Goal: Task Accomplishment & Management: Use online tool/utility

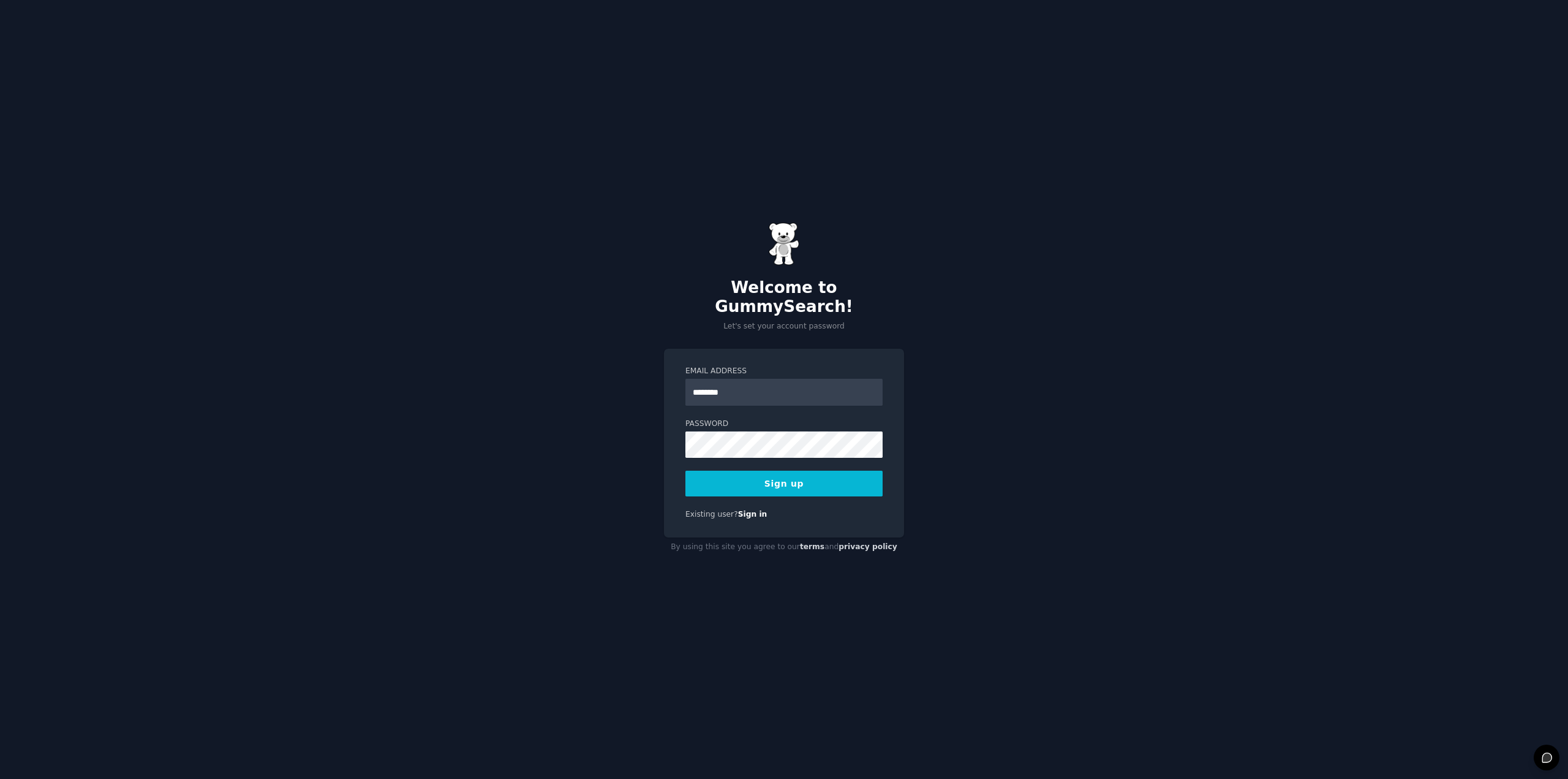
type input "**********"
click at [686, 470] on button "Sign up" at bounding box center [784, 483] width 198 height 26
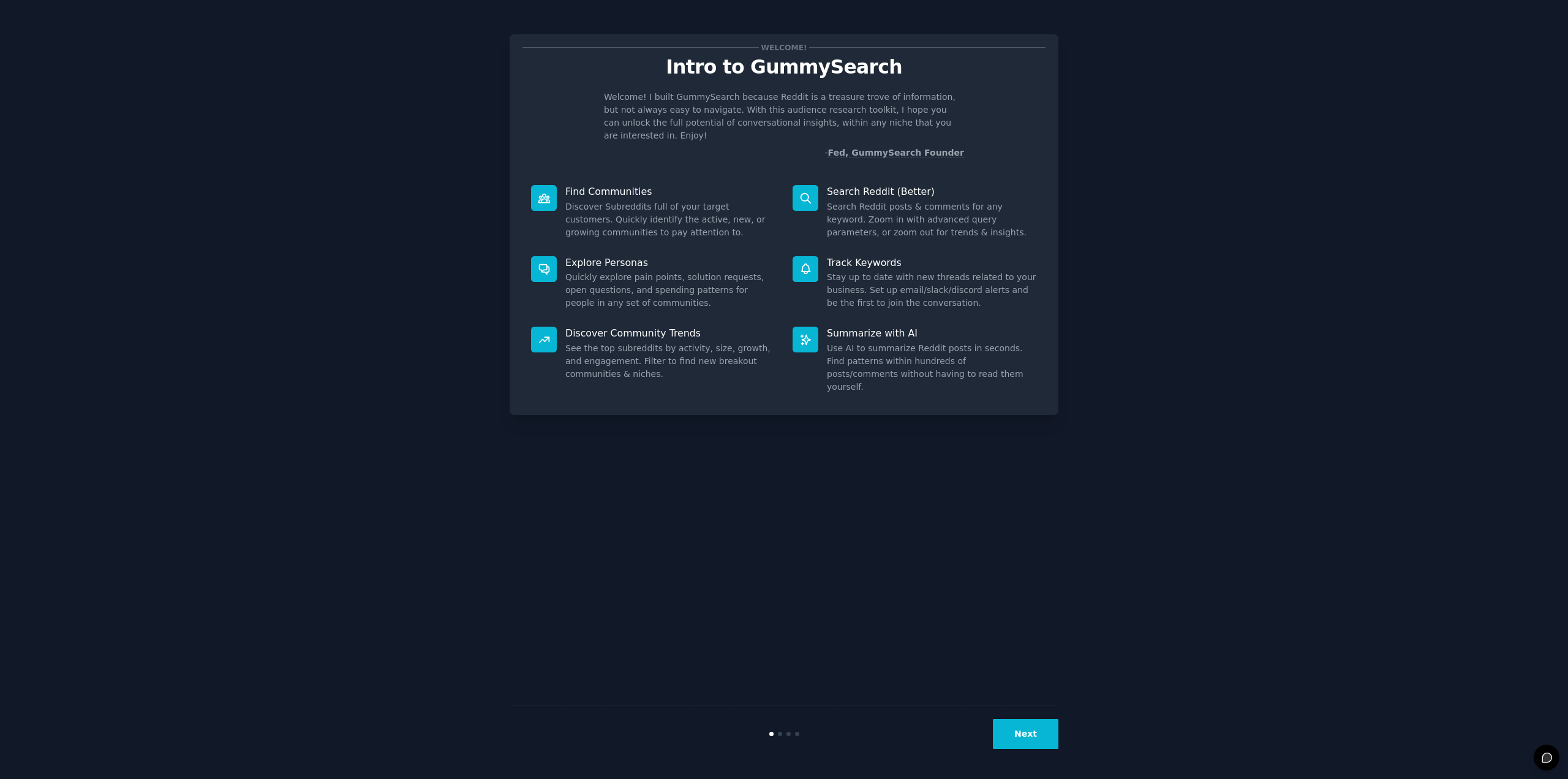
click at [1019, 740] on button "Next" at bounding box center [1026, 734] width 66 height 30
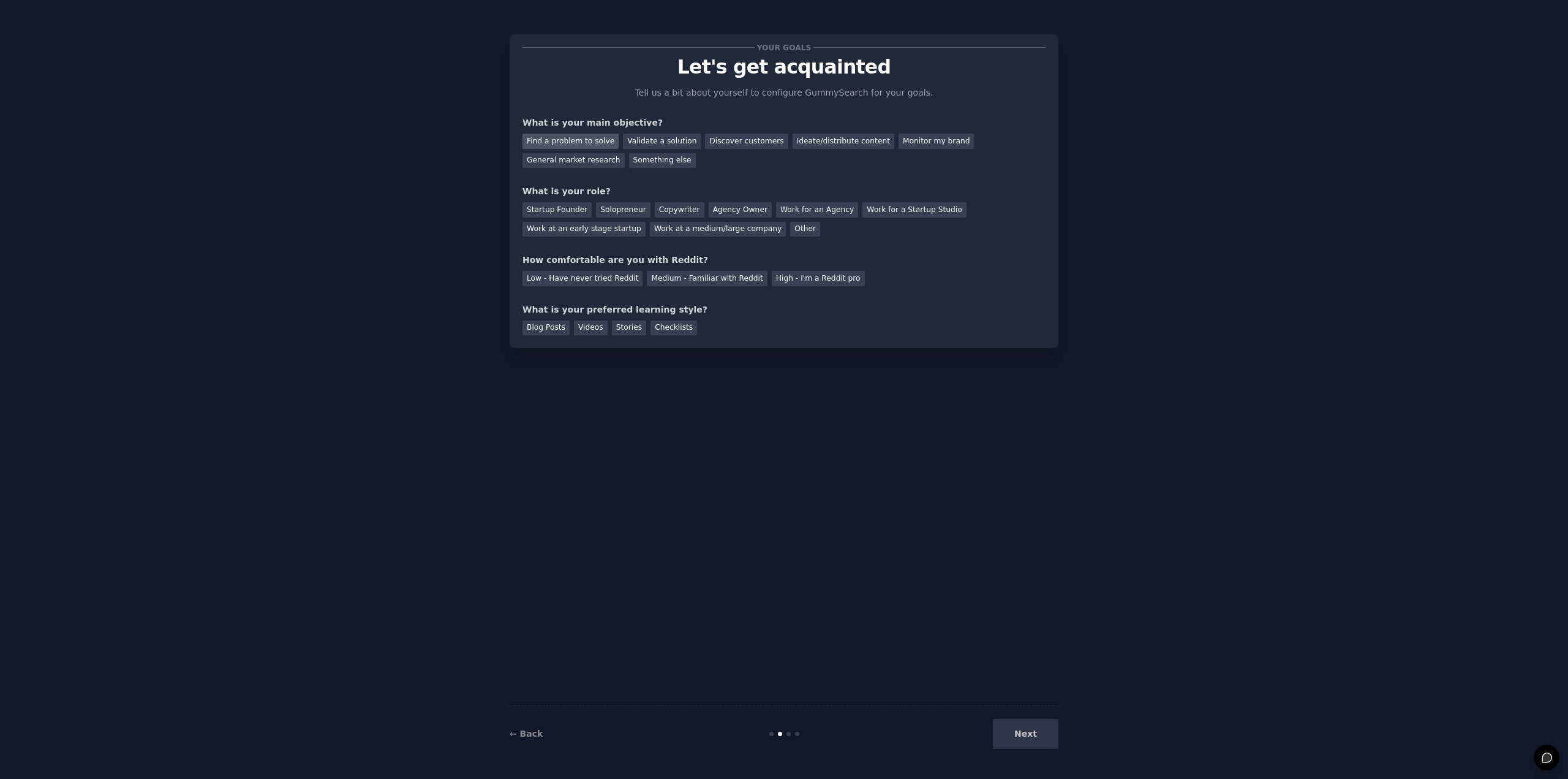
click at [564, 137] on div "Find a problem to solve" at bounding box center [571, 141] width 96 height 15
click at [799, 142] on div "Ideate/distribute content" at bounding box center [843, 141] width 102 height 15
click at [899, 134] on div "Monitor my brand" at bounding box center [935, 141] width 75 height 15
click at [574, 138] on div "Find a problem to solve" at bounding box center [571, 141] width 96 height 15
click at [572, 210] on div "Startup Founder" at bounding box center [557, 210] width 69 height 15
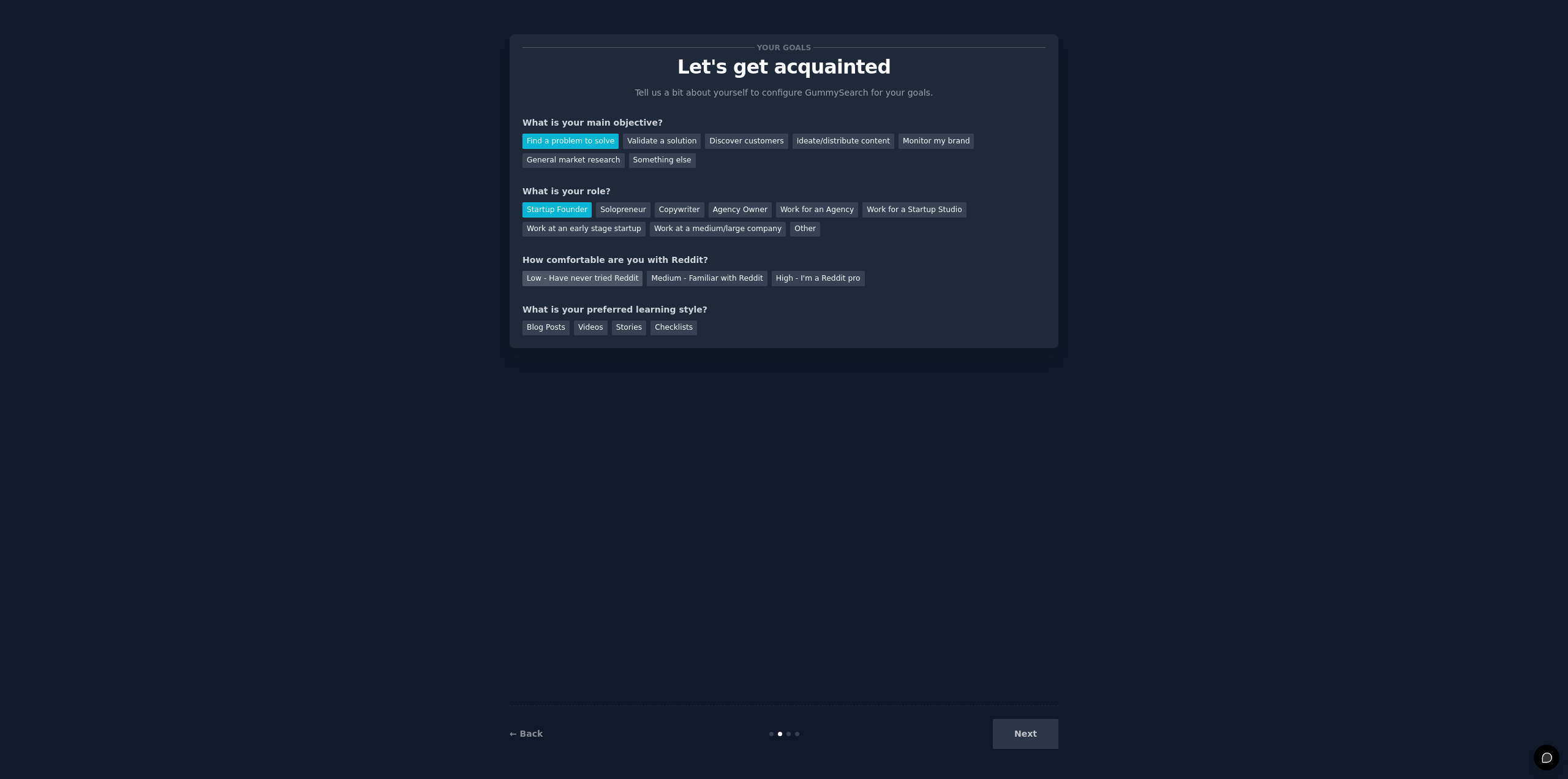
click at [578, 281] on div "Low - Have never tried Reddit" at bounding box center [583, 278] width 120 height 15
click at [585, 331] on div "Videos" at bounding box center [591, 328] width 34 height 15
click at [1035, 731] on button "Next" at bounding box center [1026, 734] width 66 height 30
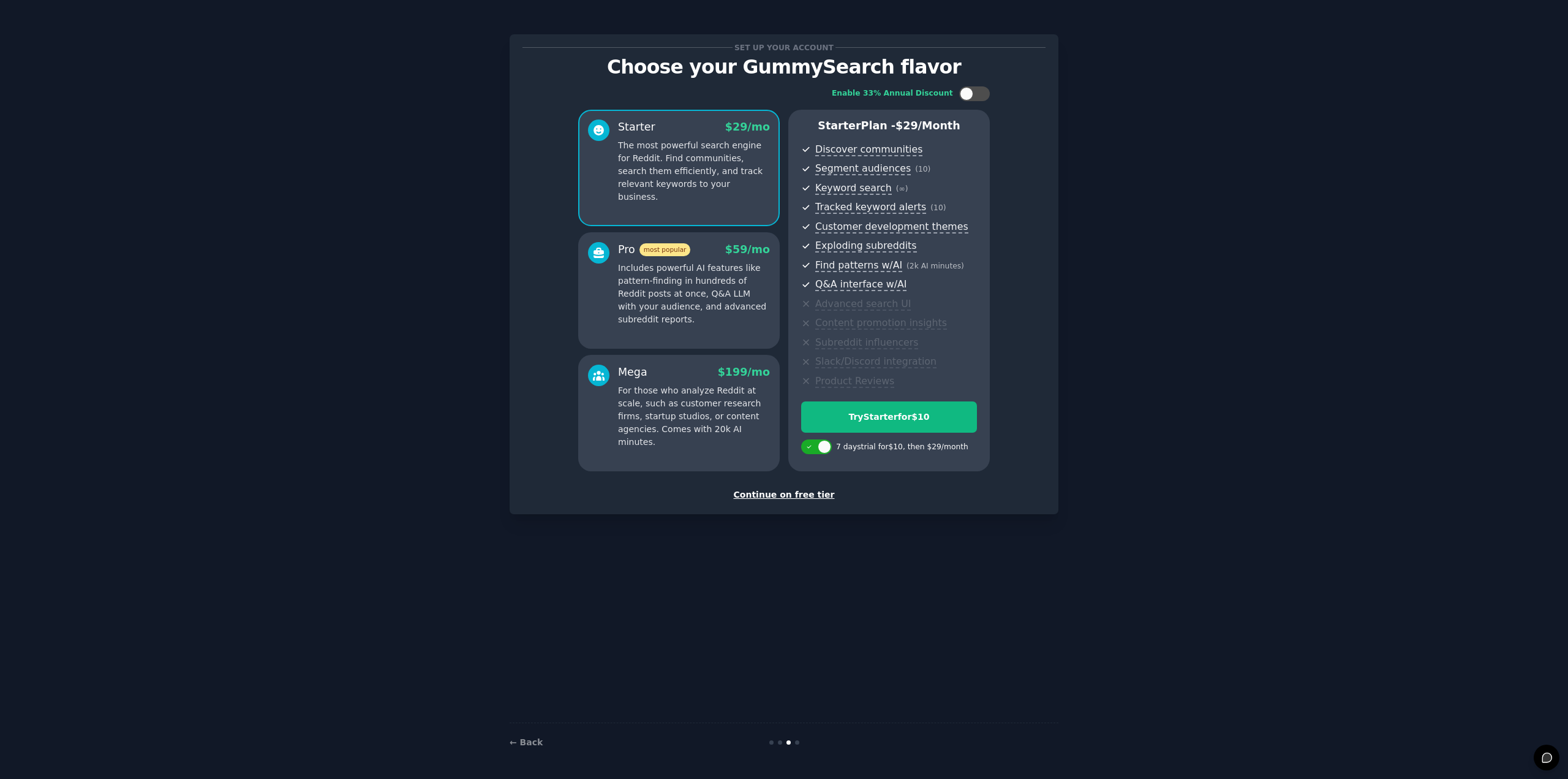
click at [792, 499] on div "Continue on free tier" at bounding box center [784, 494] width 523 height 13
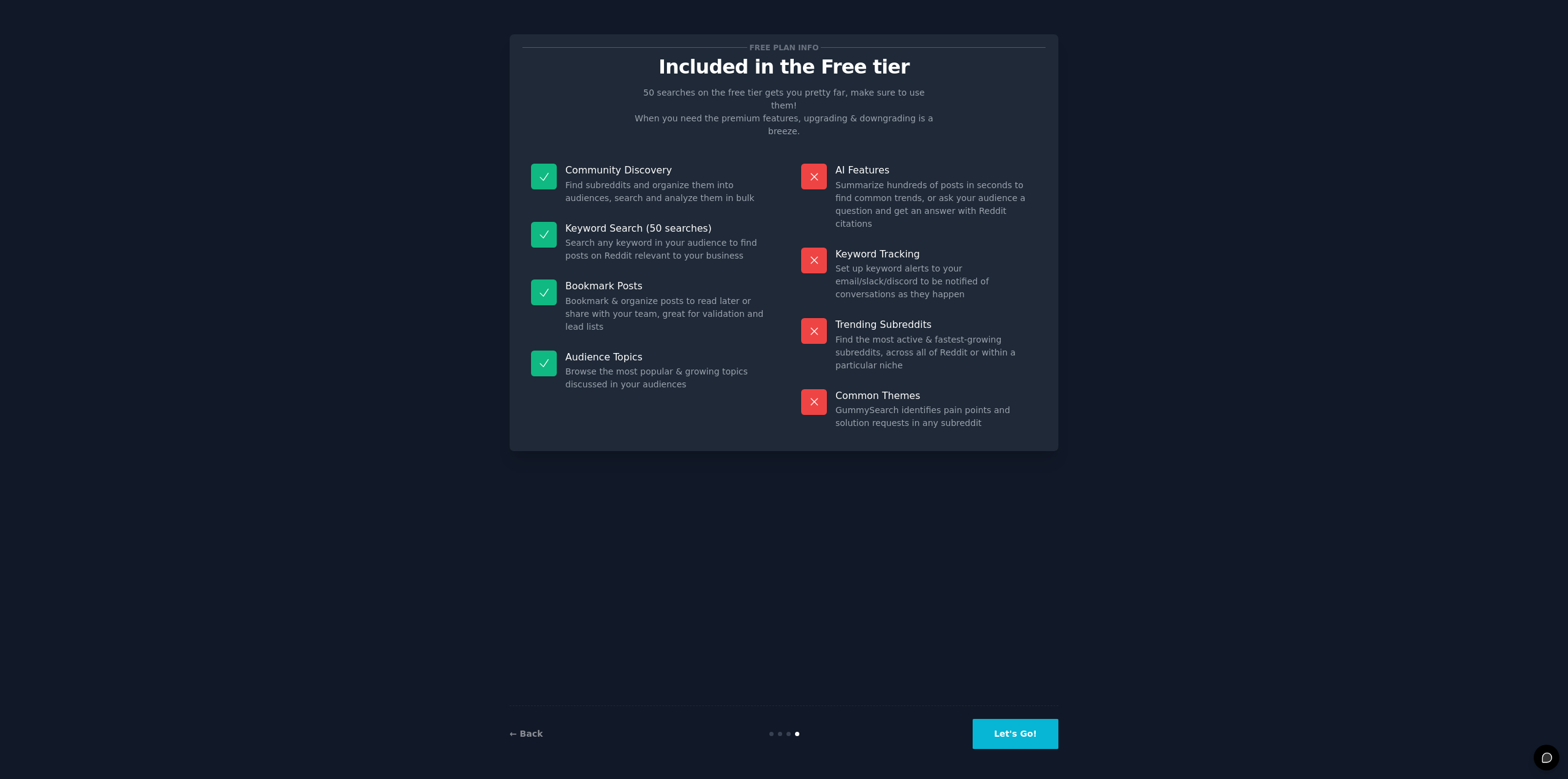
click at [1011, 732] on button "Let's Go!" at bounding box center [1016, 734] width 86 height 30
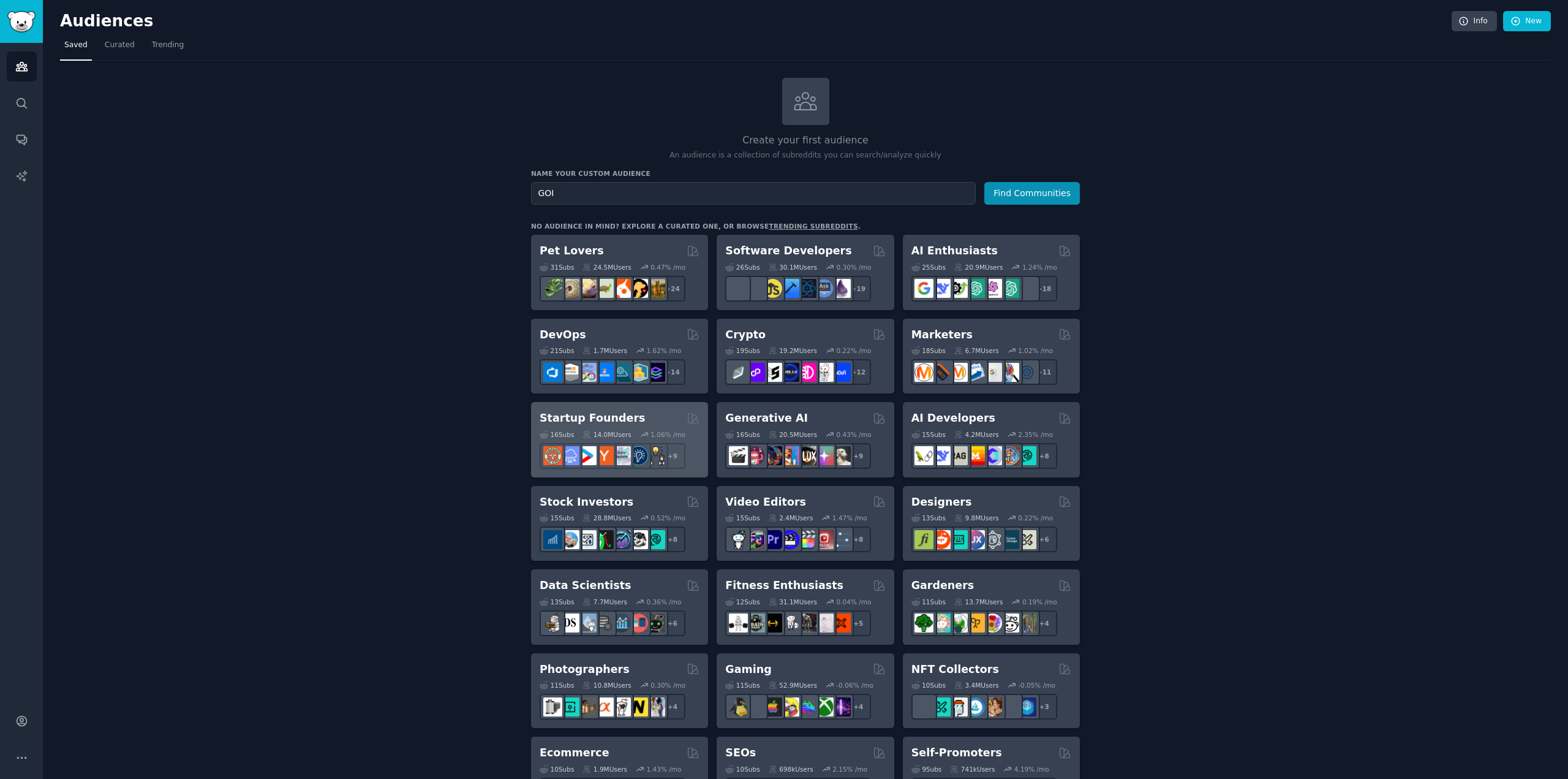
type input "GOI"
click at [984, 182] on button "Find Communities" at bounding box center [1032, 193] width 96 height 23
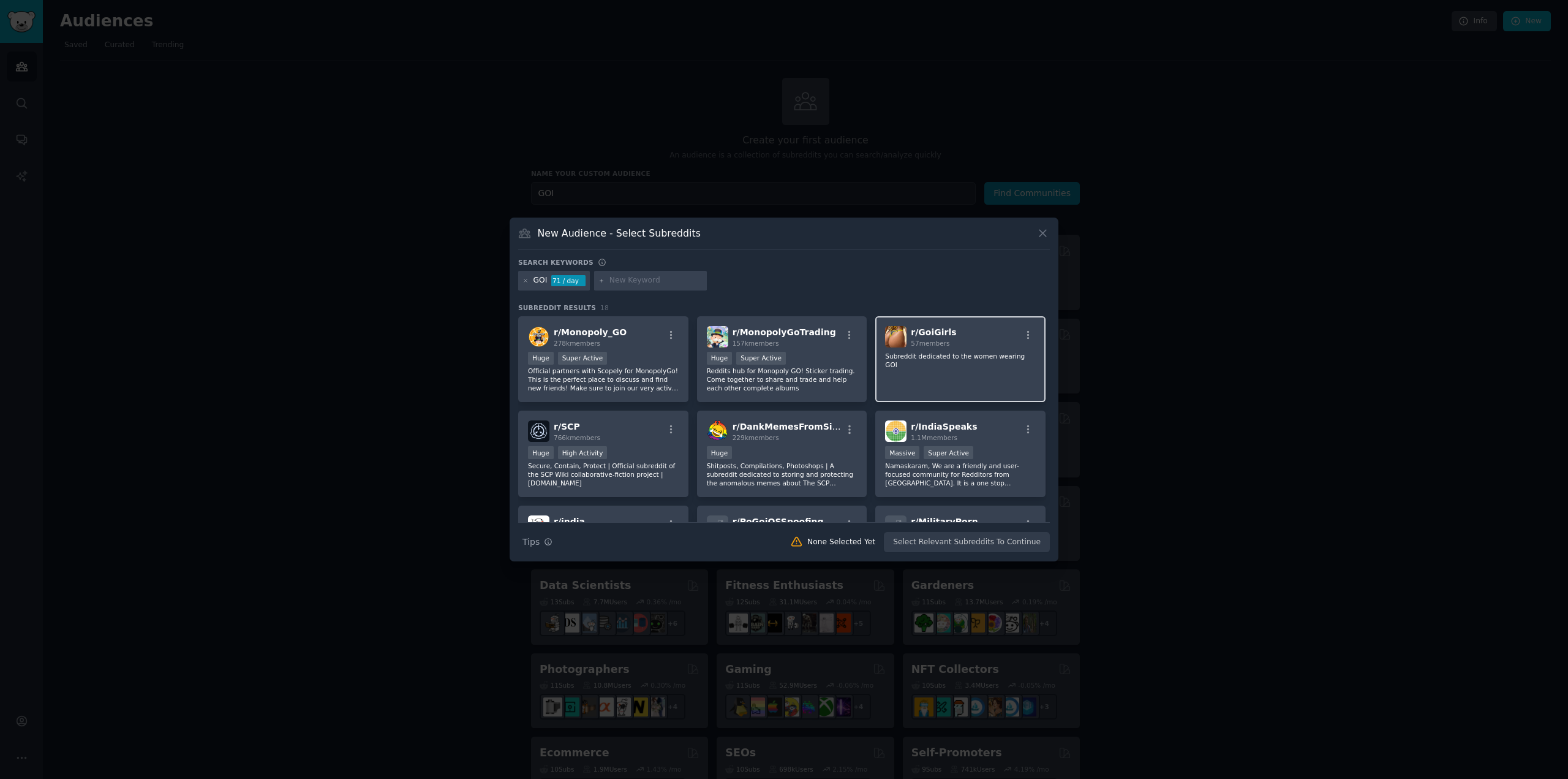
click at [968, 338] on div "r/ GoiGirls 57 members" at bounding box center [960, 337] width 151 height 21
click at [916, 329] on span "r/ GoiGirls" at bounding box center [933, 333] width 45 height 10
click at [1000, 546] on button "Create Audience" at bounding box center [1010, 542] width 81 height 21
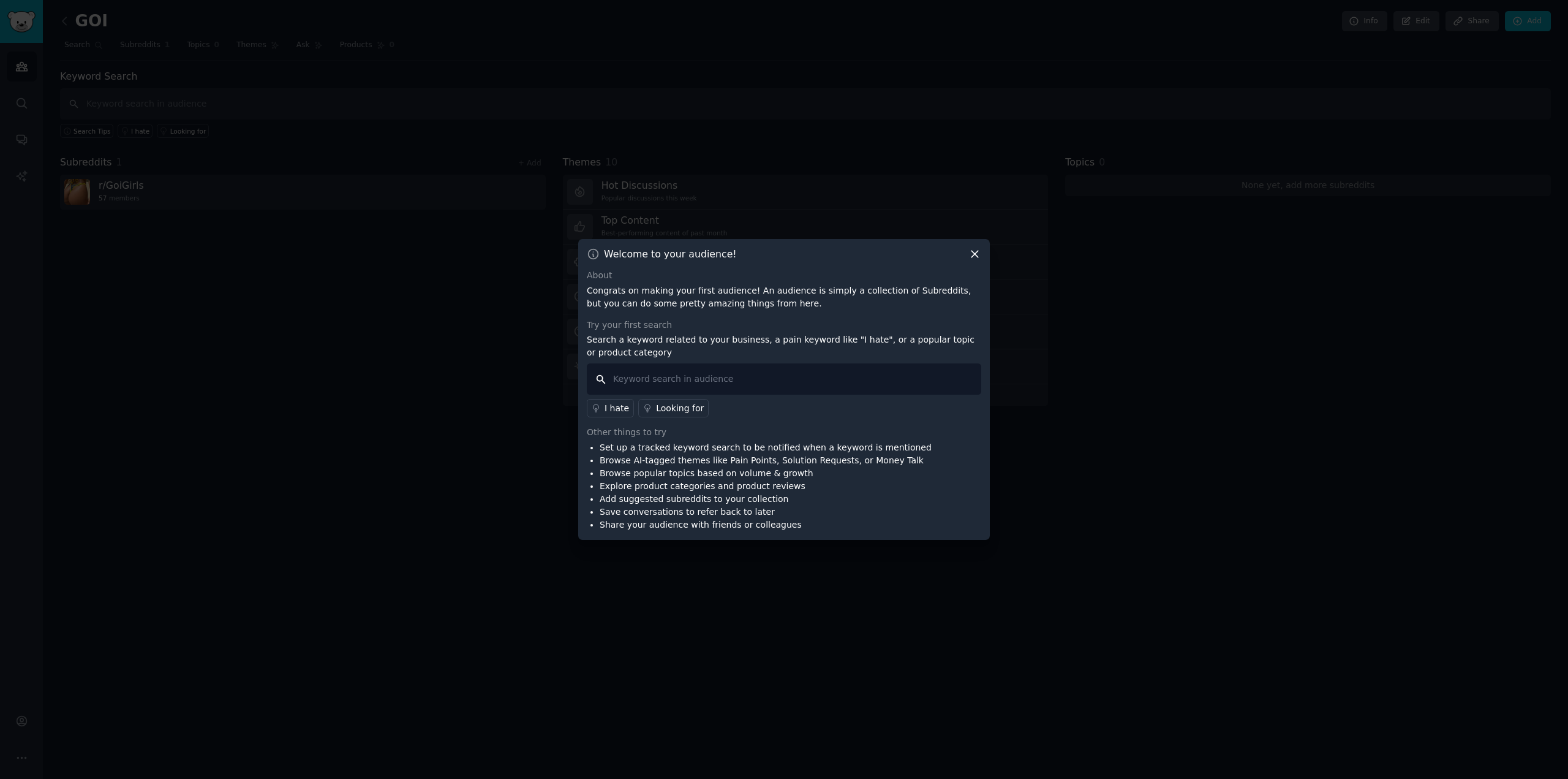
click at [651, 376] on input "text" at bounding box center [784, 379] width 394 height 31
click at [622, 411] on div "I hate" at bounding box center [617, 408] width 25 height 13
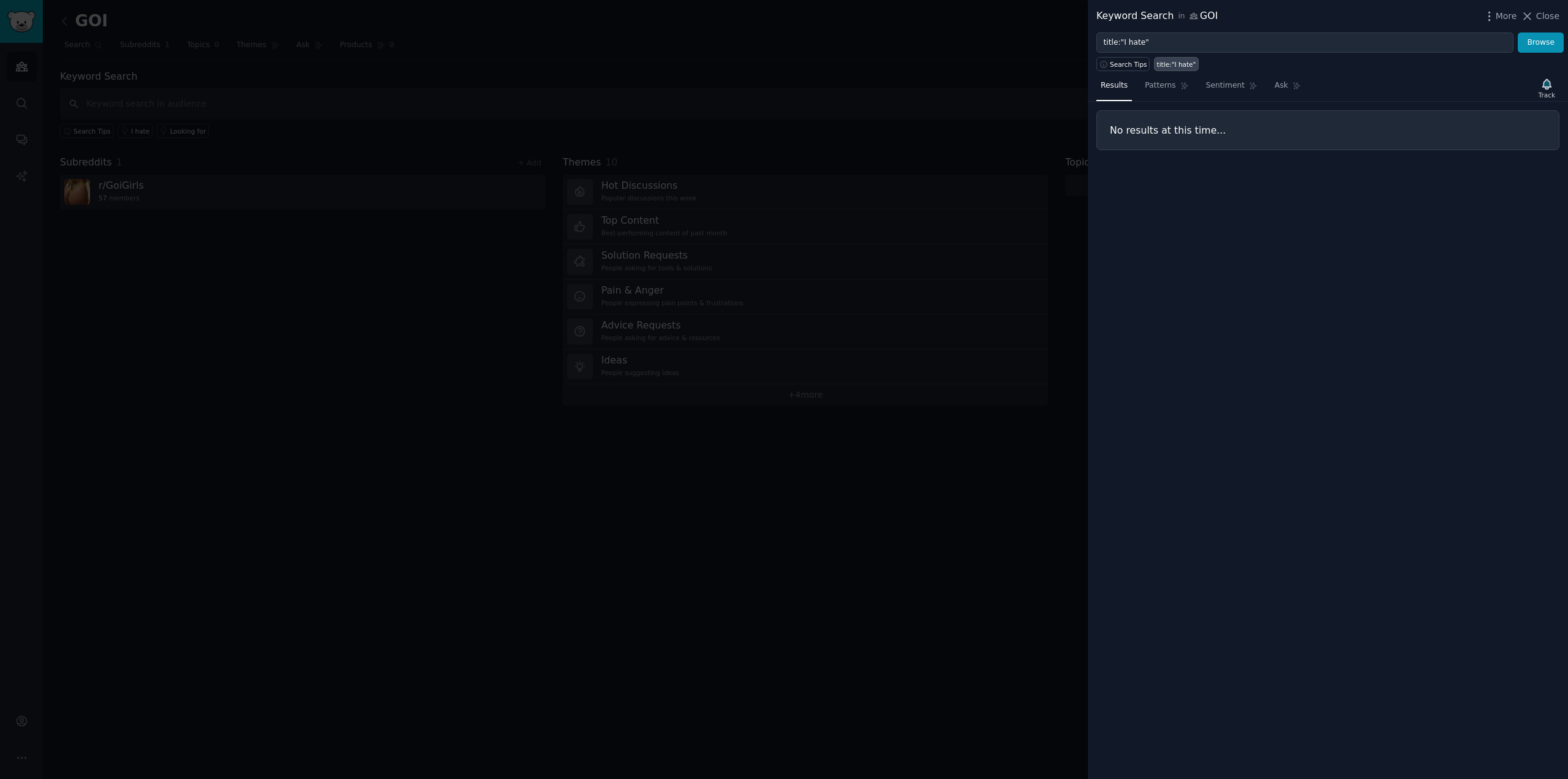
click at [478, 433] on div at bounding box center [784, 390] width 1568 height 779
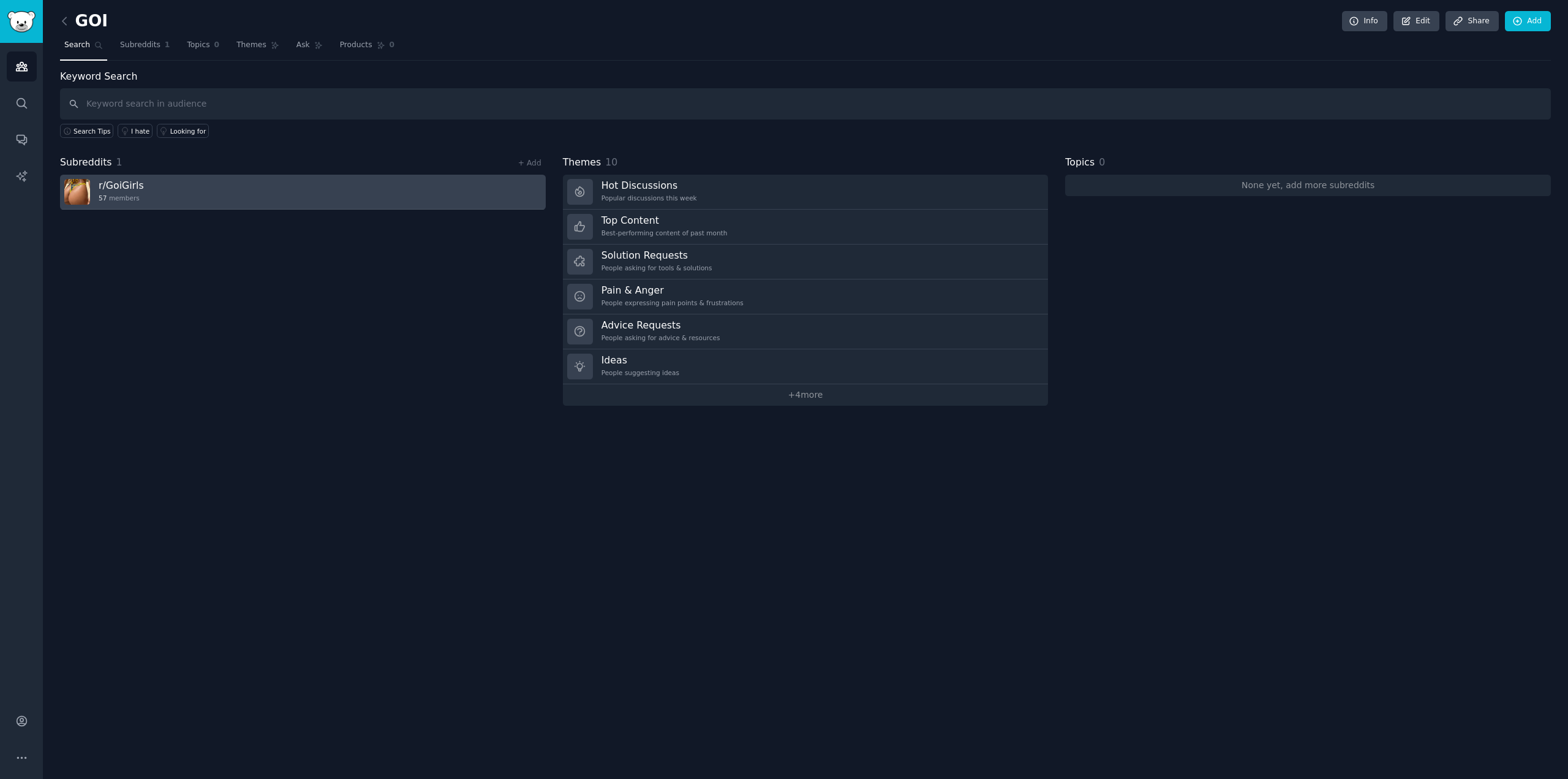
click at [178, 187] on link "r/ GoiGirls 57 members" at bounding box center [302, 192] width 486 height 35
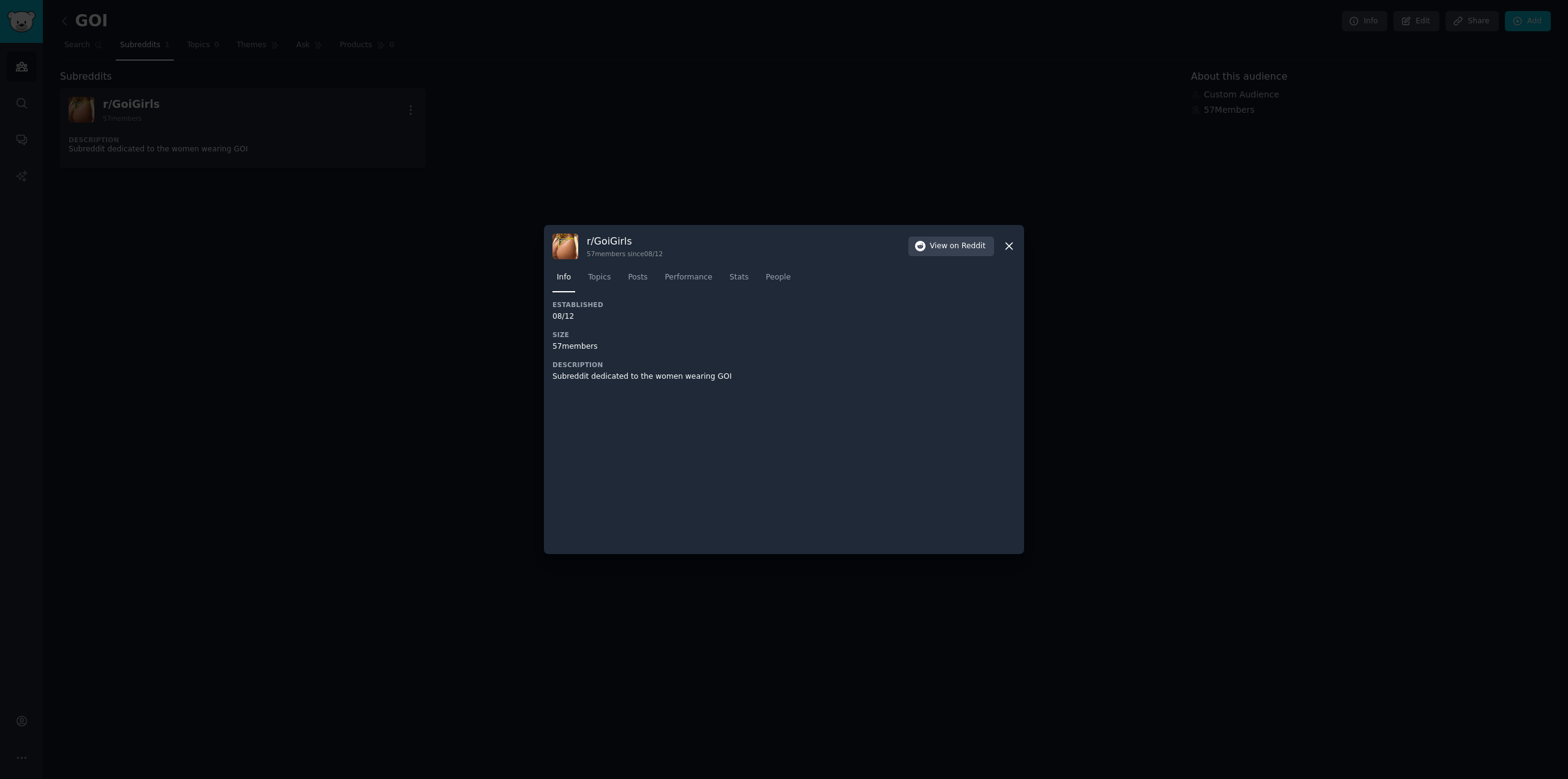
click at [629, 241] on h3 "r/ GoiGirls" at bounding box center [625, 241] width 76 height 13
drag, startPoint x: 637, startPoint y: 241, endPoint x: 585, endPoint y: 239, distance: 52.0
click at [585, 239] on div "r/ GoiGirls 57 members since 08/12 View on Reddit" at bounding box center [784, 247] width 463 height 26
click at [599, 276] on span "Topics" at bounding box center [599, 278] width 23 height 11
click at [636, 276] on span "Posts" at bounding box center [638, 278] width 20 height 11
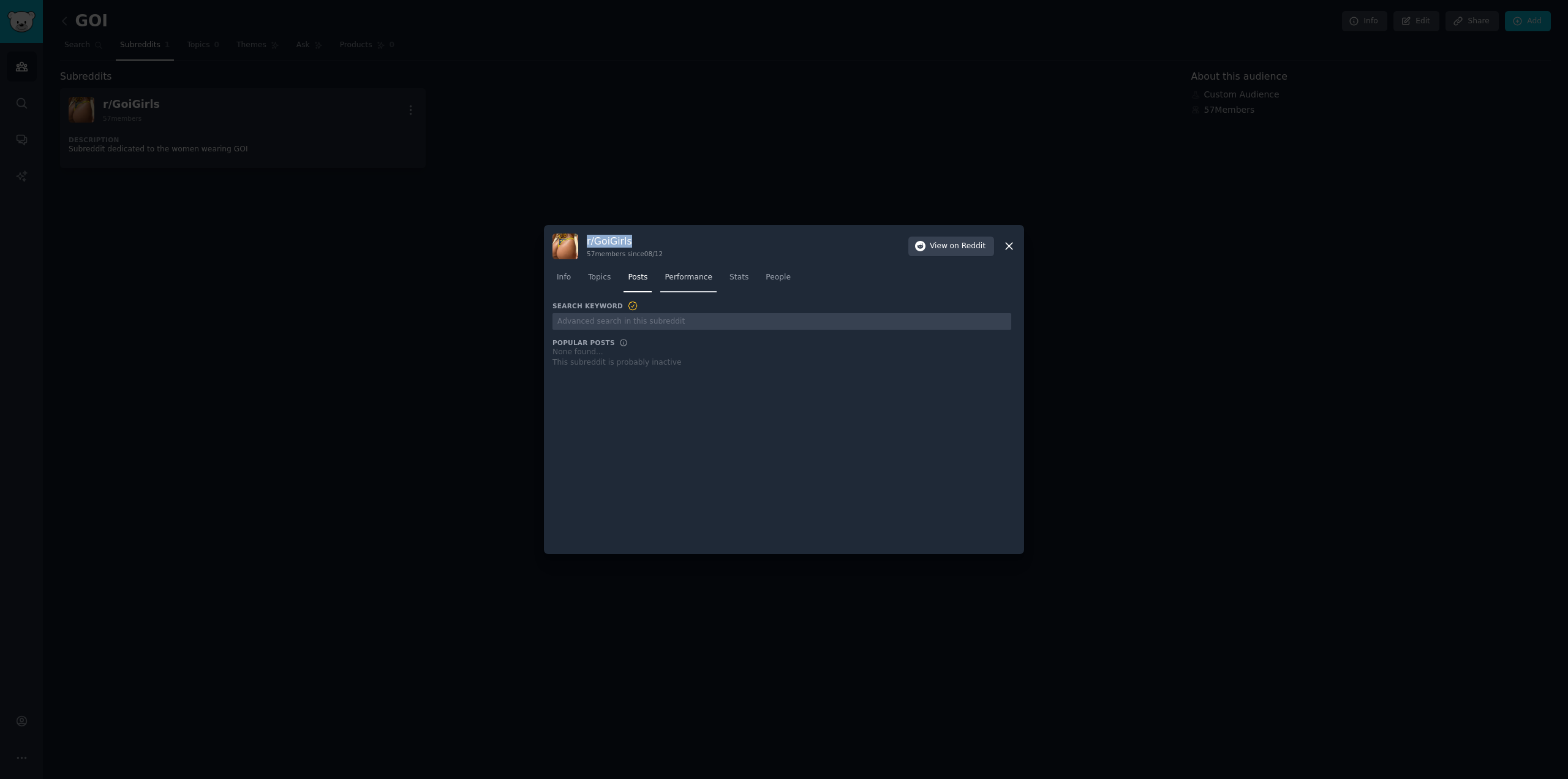
click at [680, 276] on span "Performance" at bounding box center [689, 278] width 48 height 11
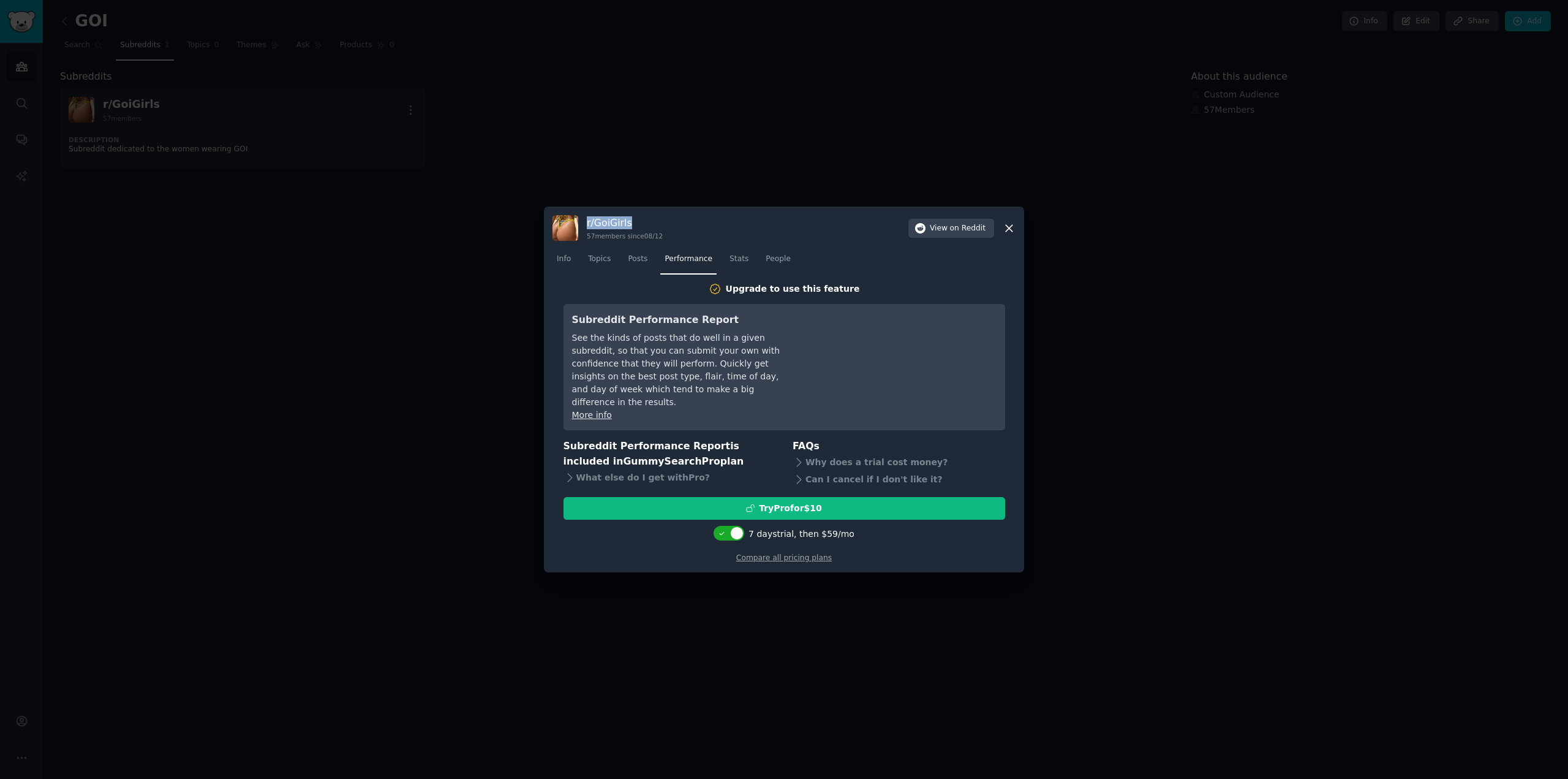
click at [1013, 235] on icon at bounding box center [1009, 228] width 13 height 13
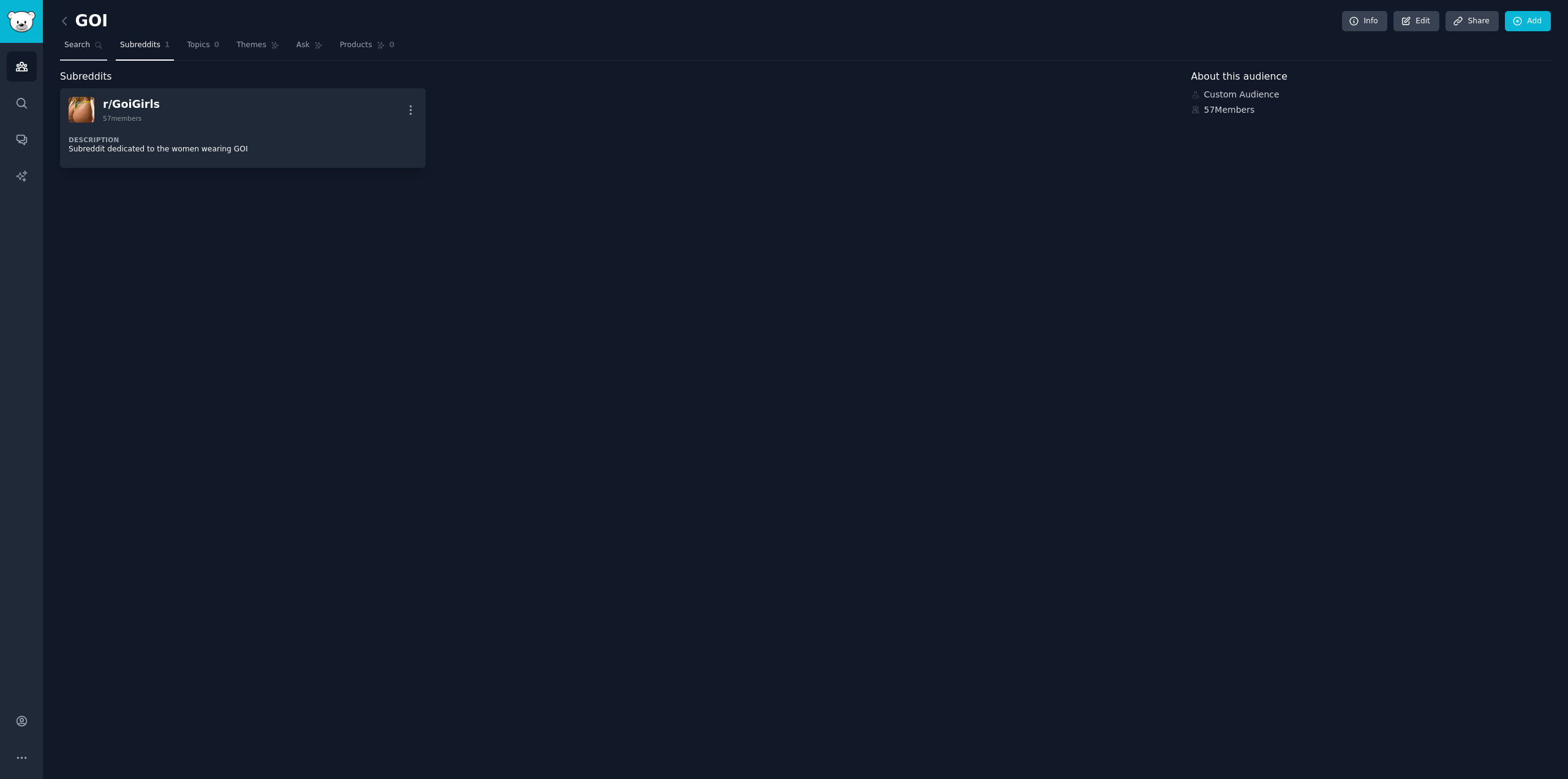
click at [74, 40] on span "Search" at bounding box center [77, 45] width 26 height 11
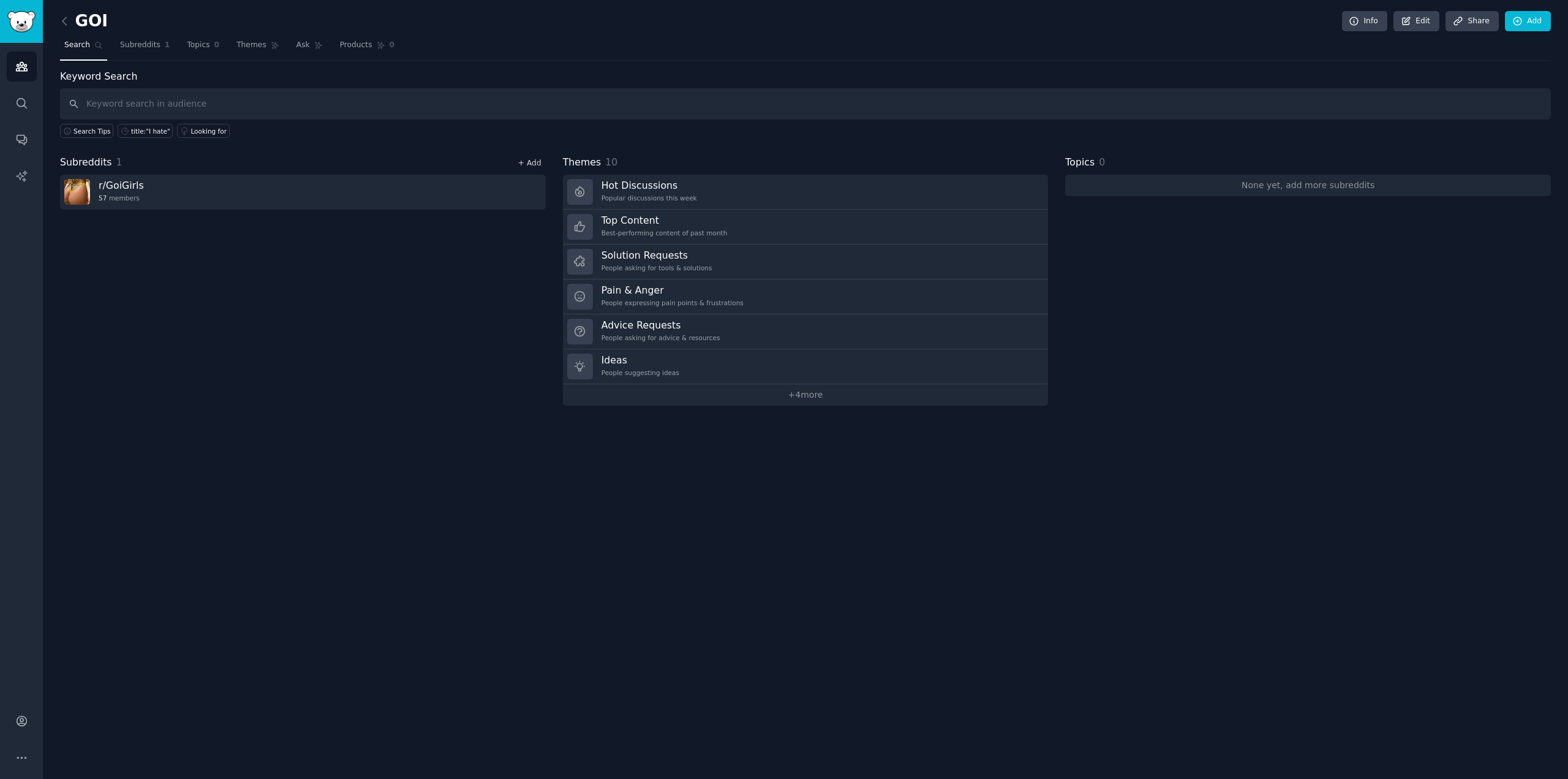
click at [532, 161] on link "+ Add" at bounding box center [529, 163] width 23 height 9
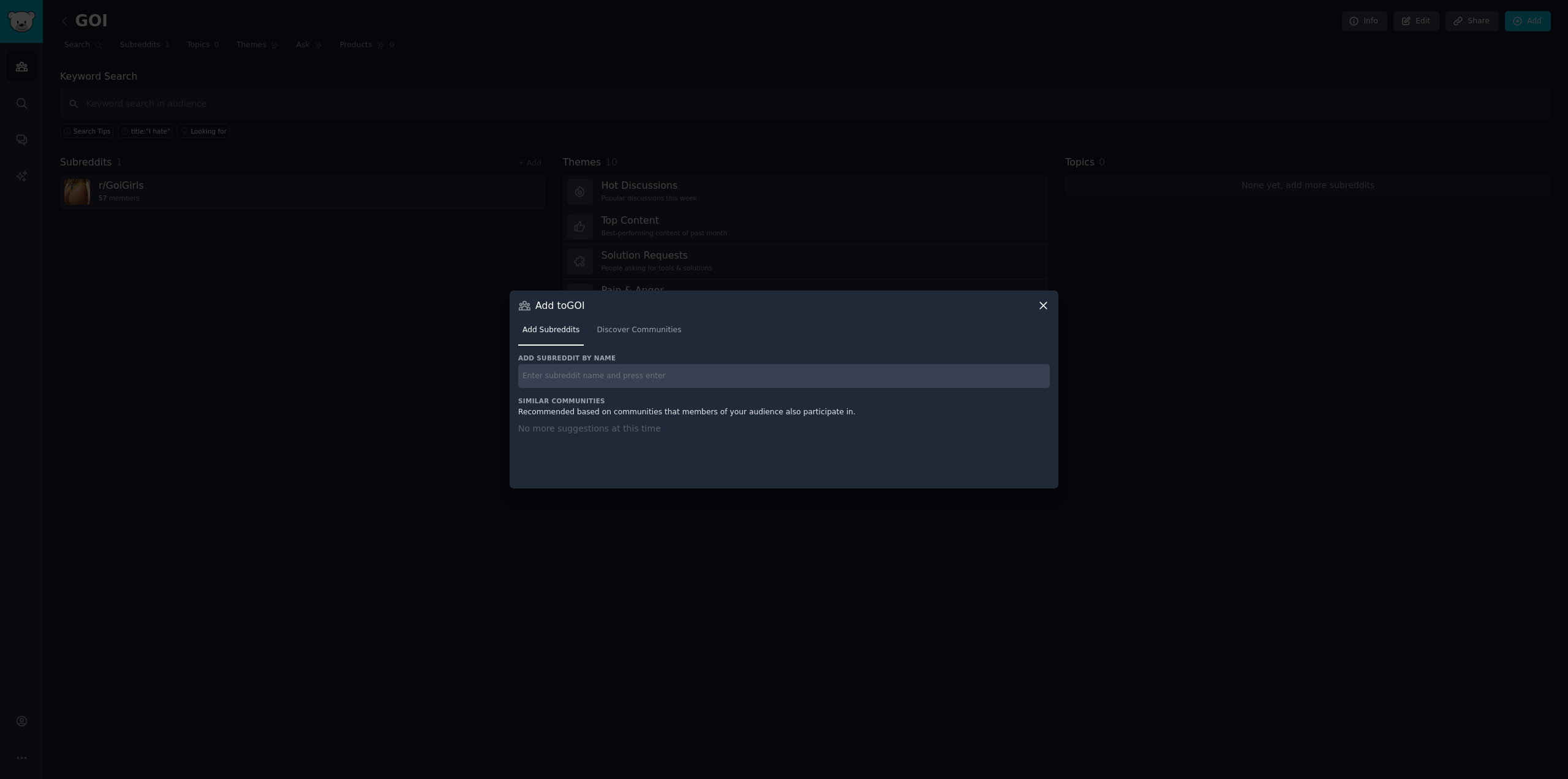
click at [1041, 308] on icon at bounding box center [1043, 306] width 13 height 13
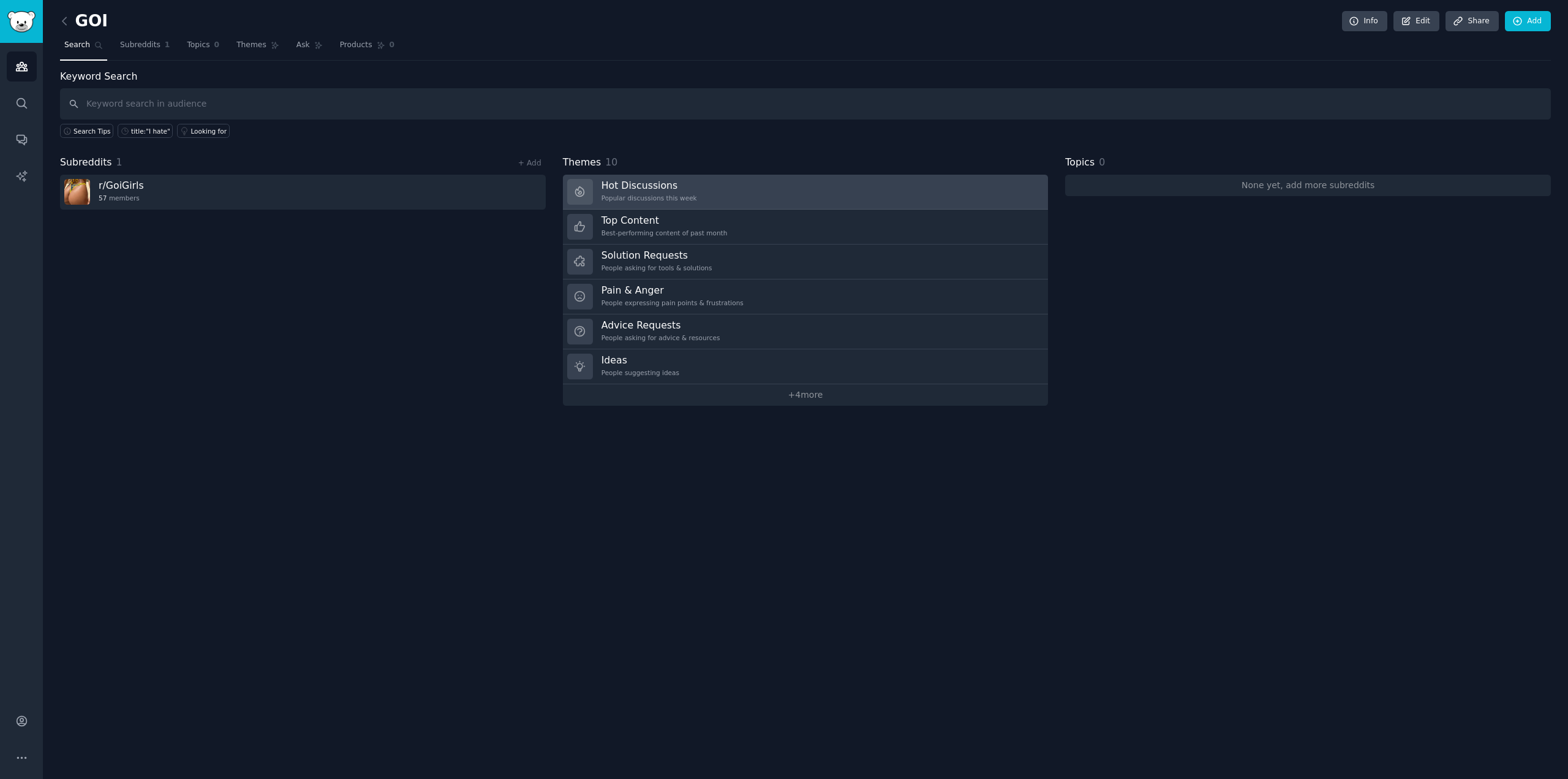
click at [654, 186] on h3 "Hot Discussions" at bounding box center [650, 185] width 96 height 13
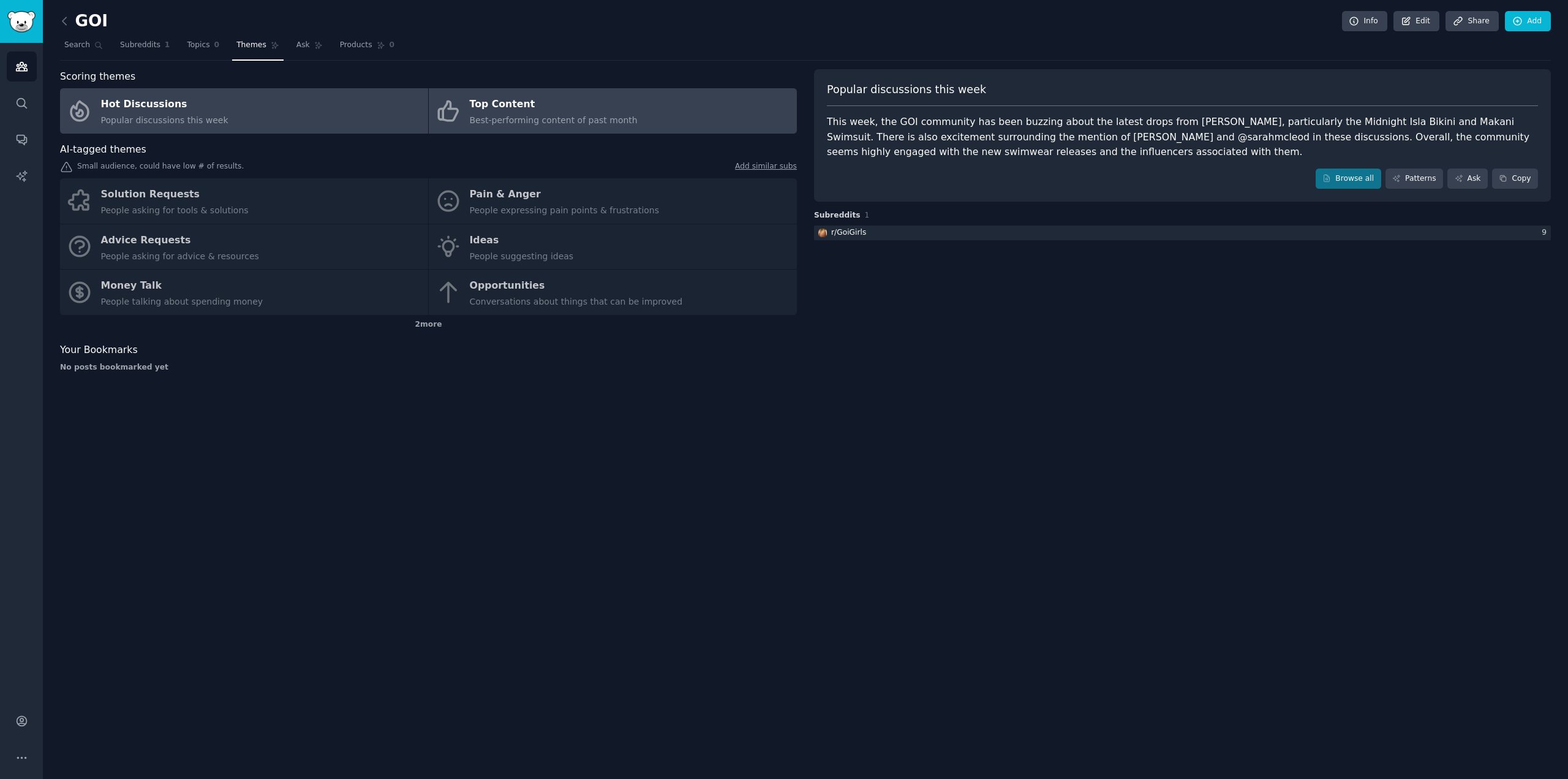
click at [522, 106] on div "Top Content" at bounding box center [554, 105] width 168 height 20
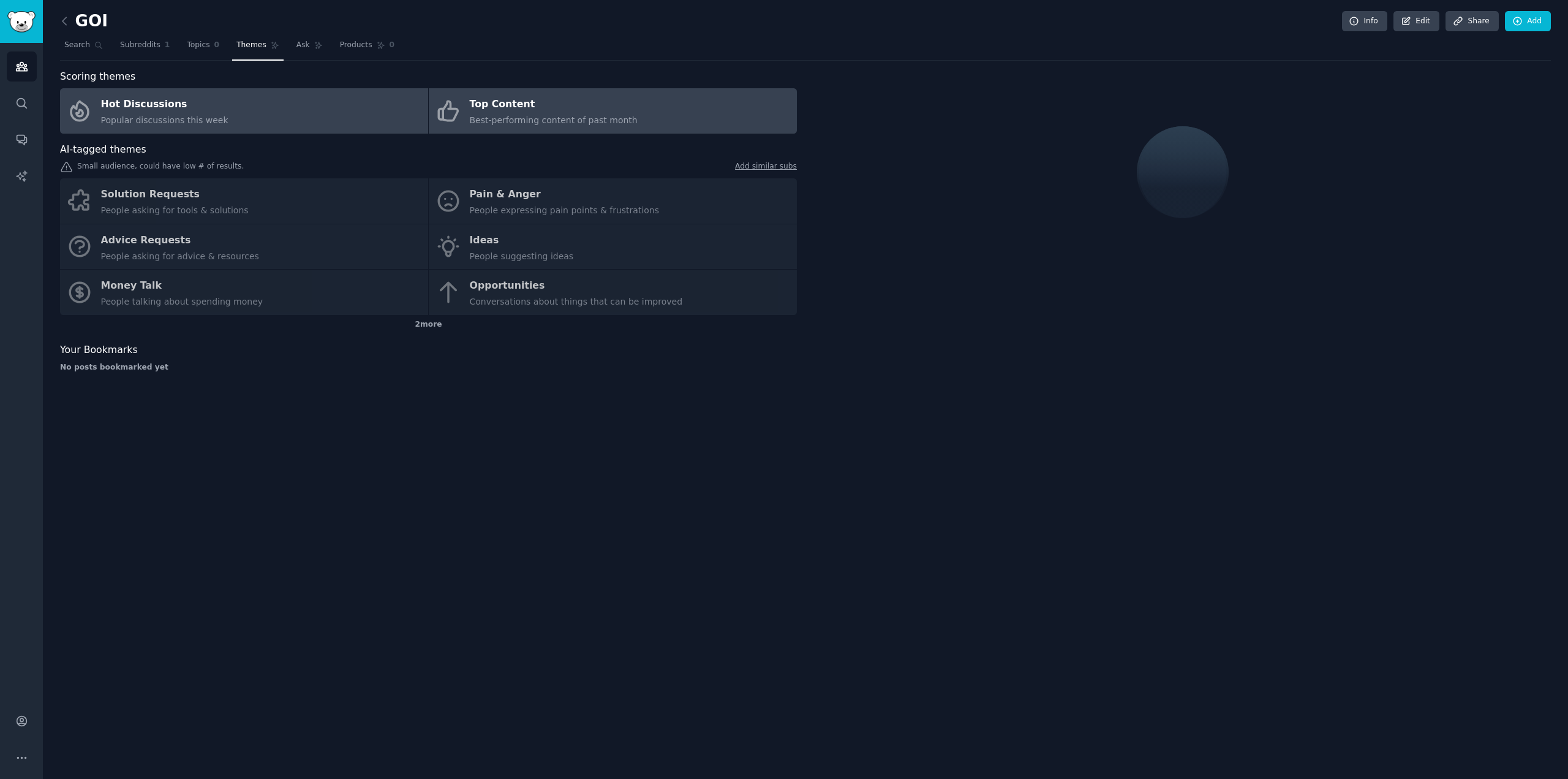
click at [216, 116] on link "Hot Discussions Popular discussions this week" at bounding box center [244, 110] width 368 height 45
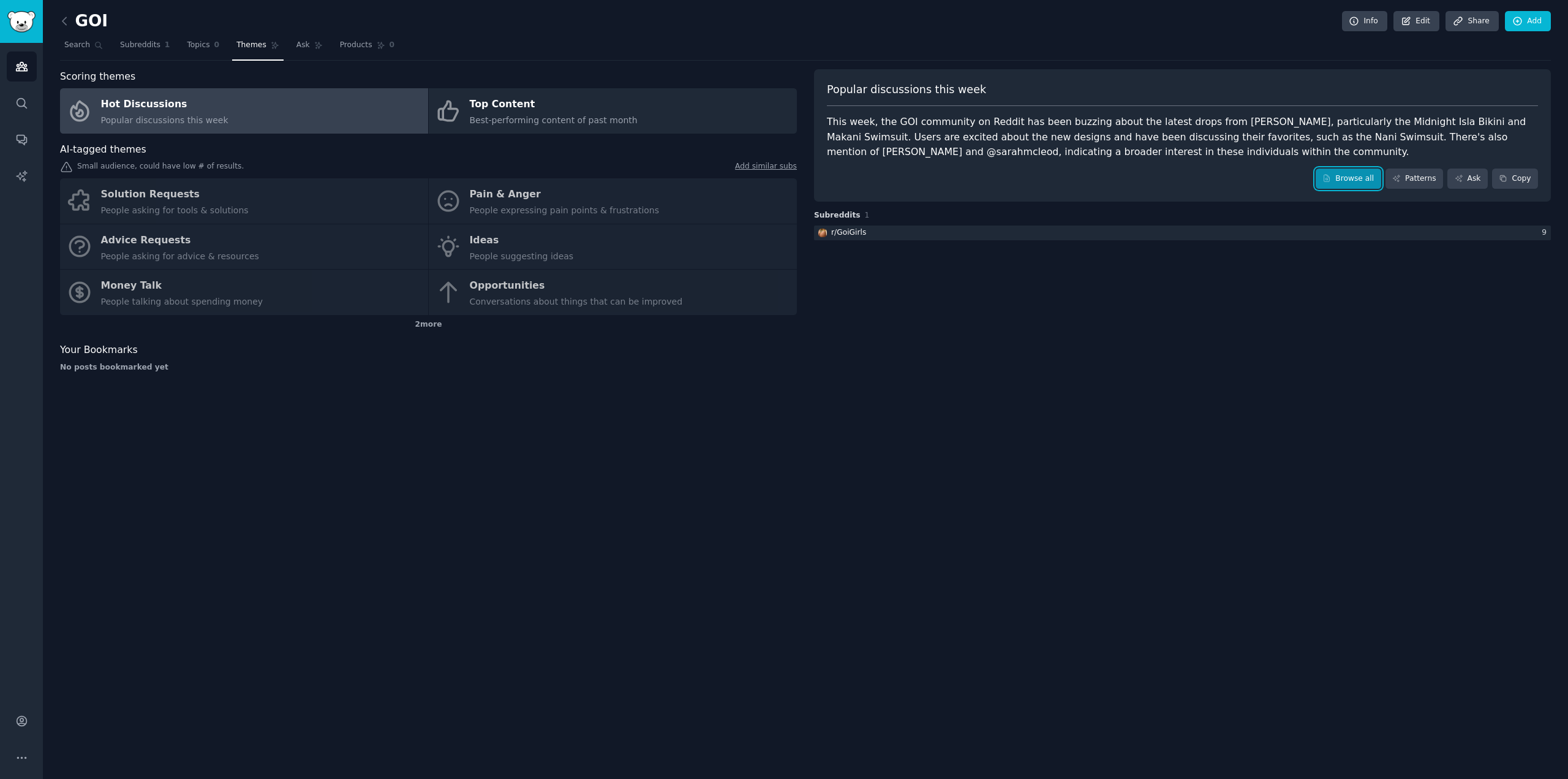
click at [1356, 172] on link "Browse all" at bounding box center [1348, 179] width 66 height 21
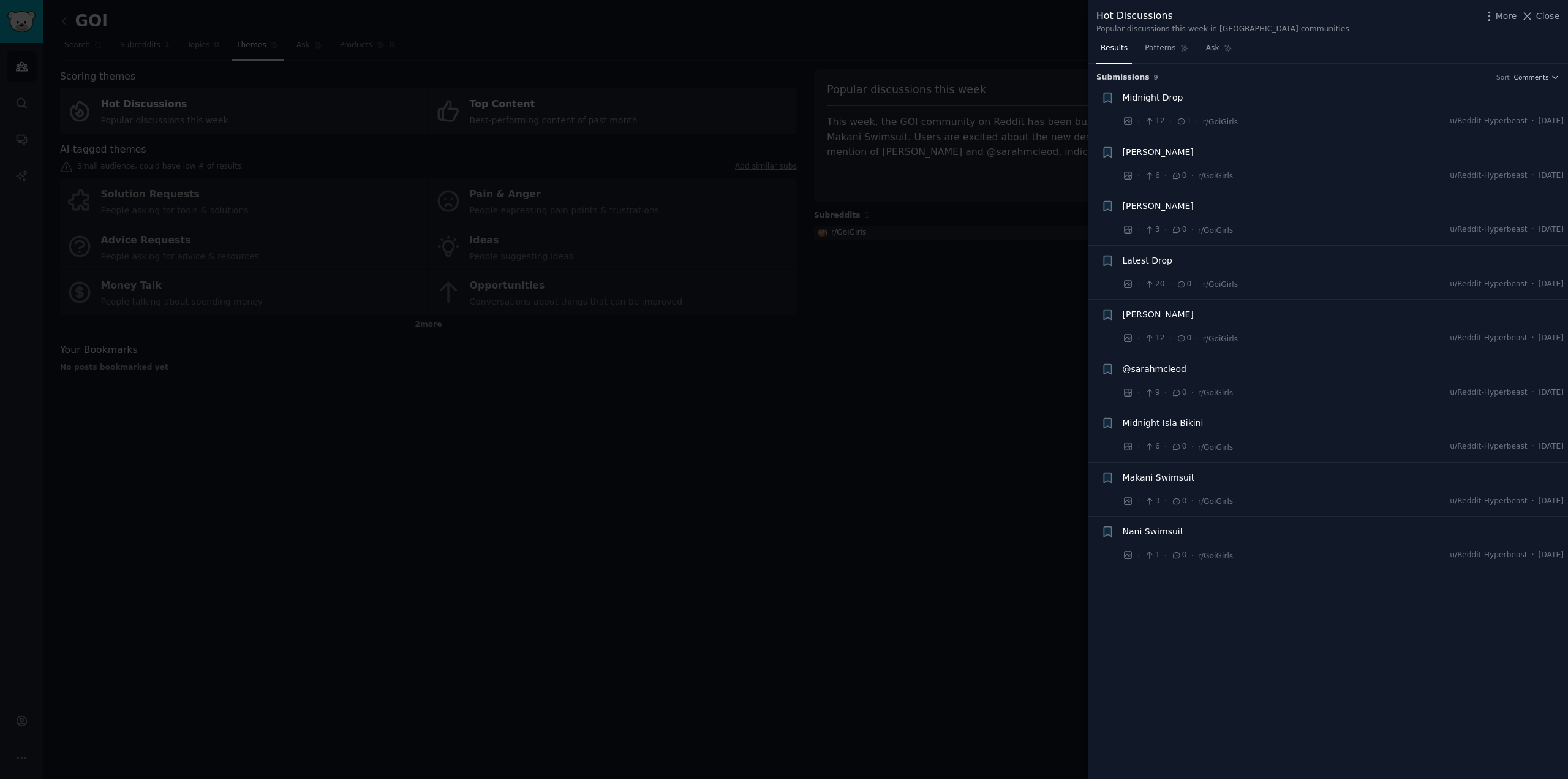
click at [1145, 312] on span "[PERSON_NAME]" at bounding box center [1158, 315] width 71 height 13
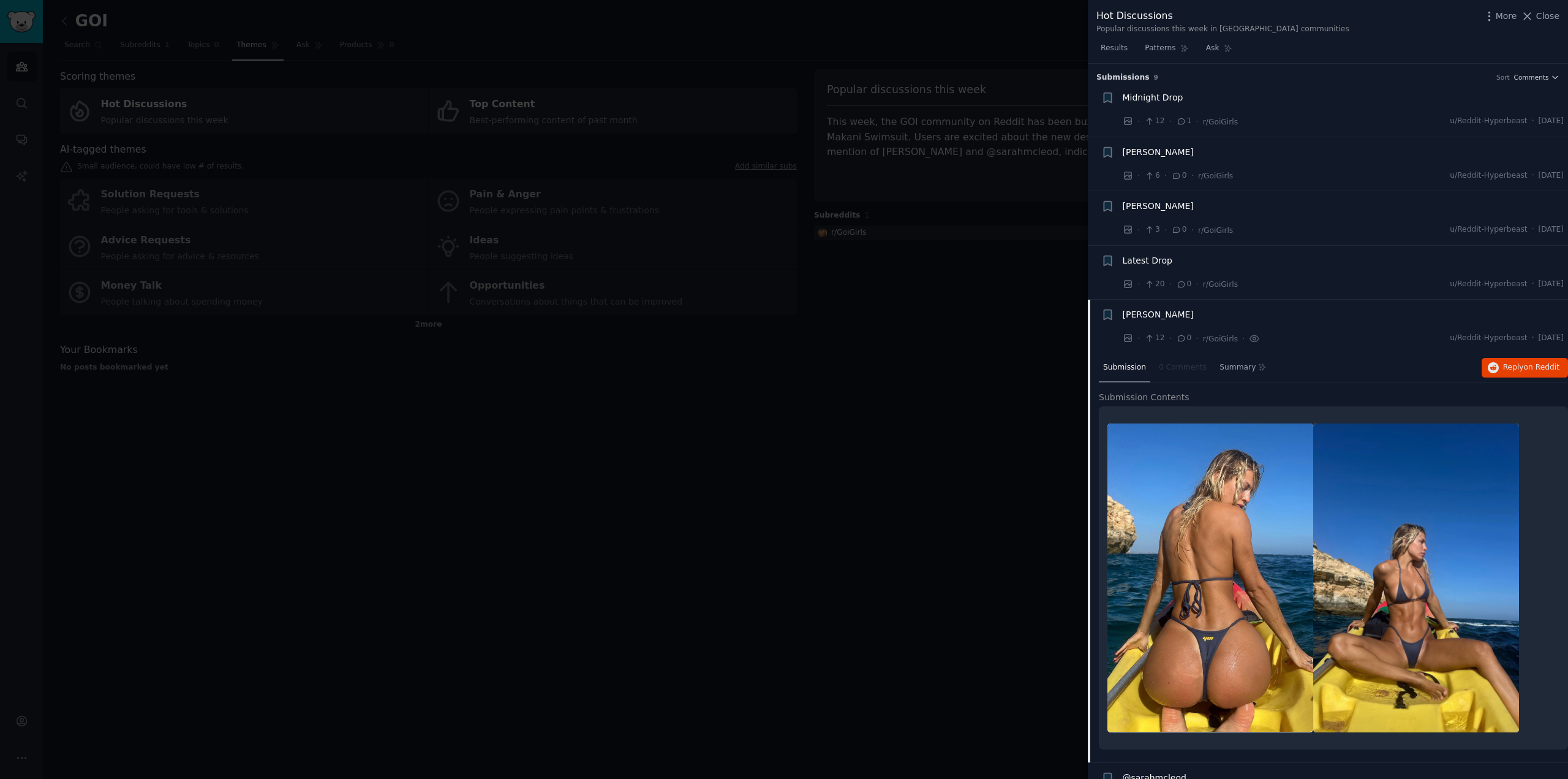
click at [1140, 256] on span "Latest Drop" at bounding box center [1148, 261] width 50 height 13
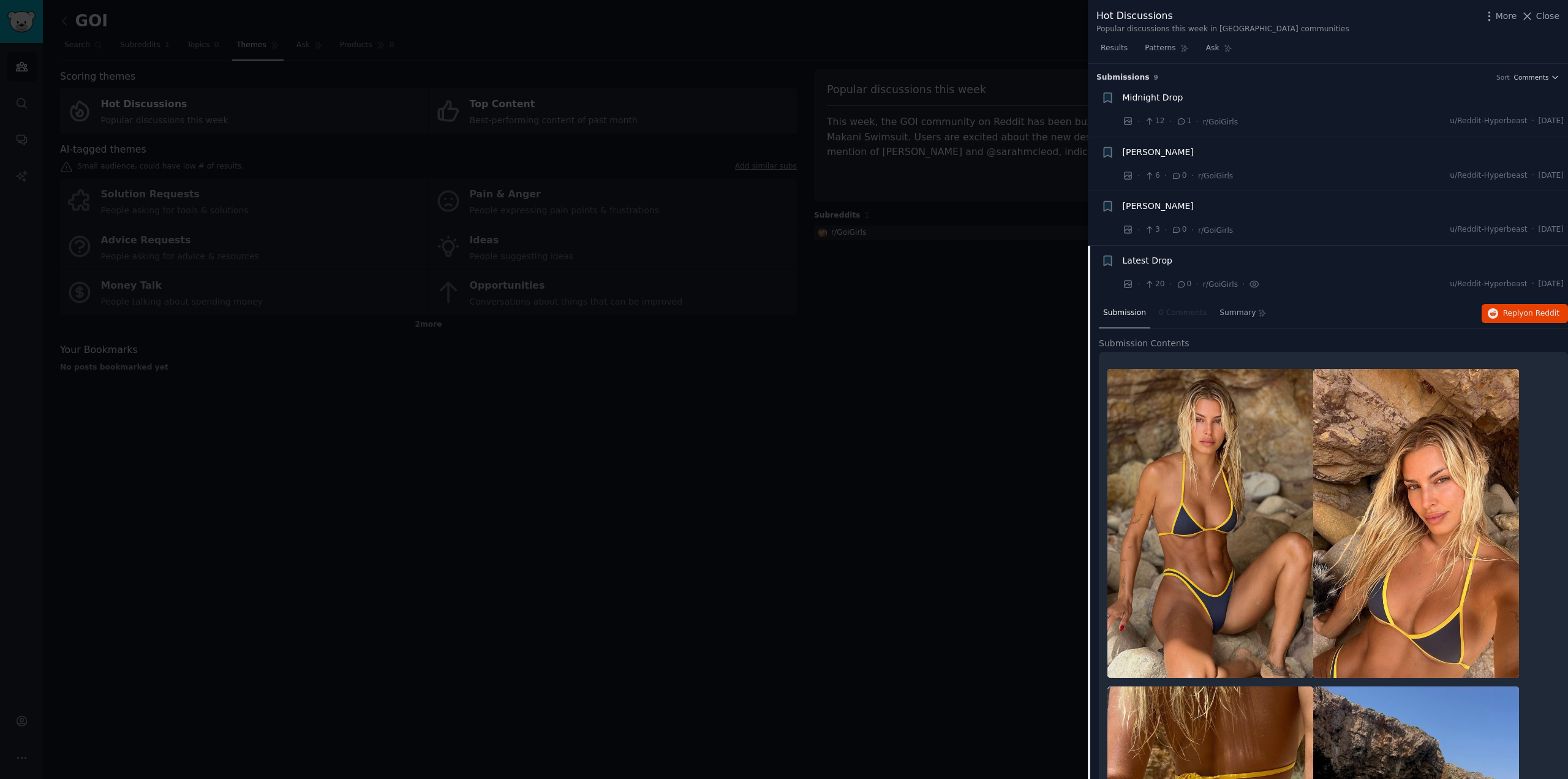
scroll to position [20, 0]
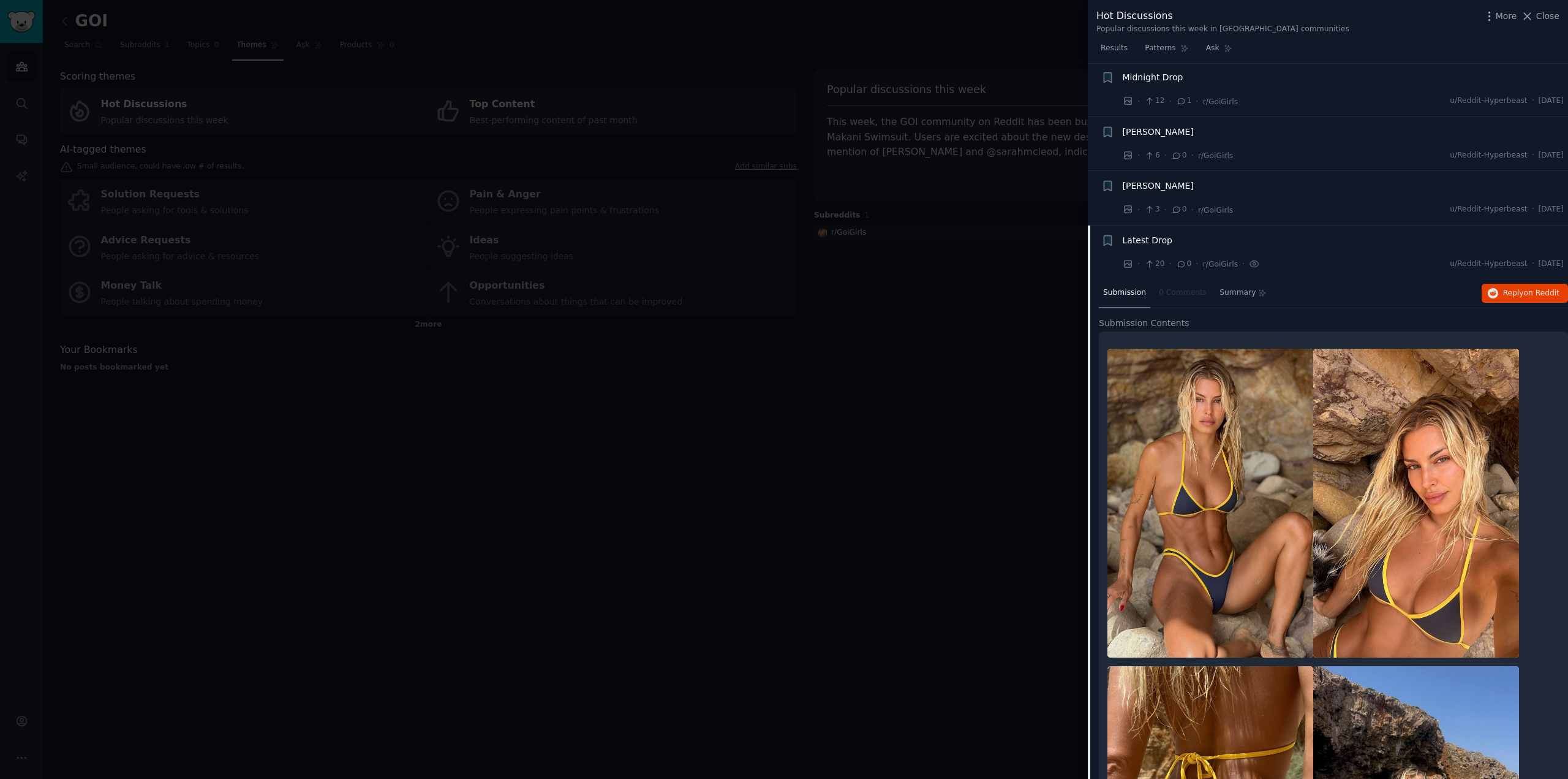
click at [1143, 184] on span "[PERSON_NAME]" at bounding box center [1158, 186] width 71 height 13
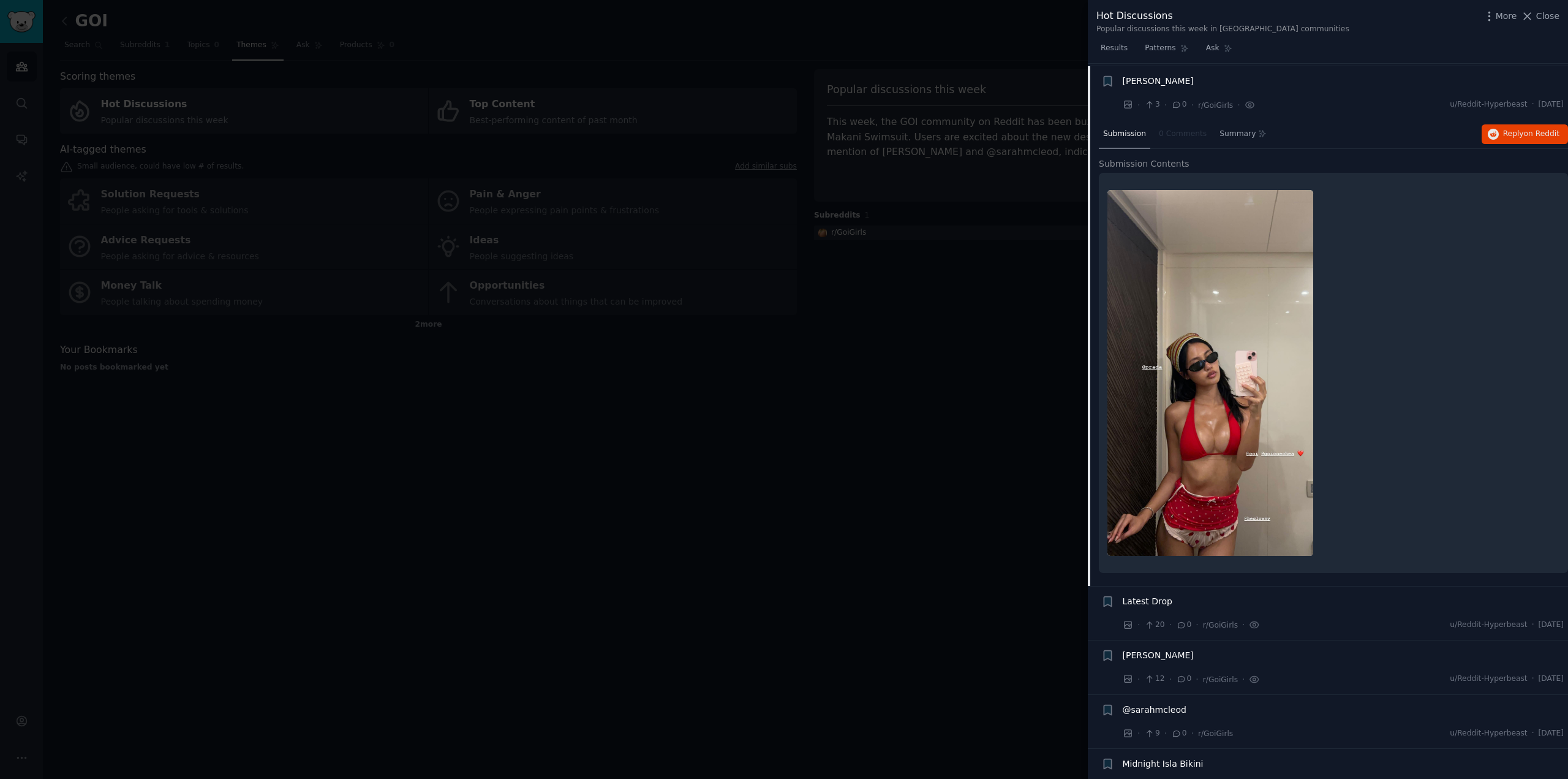
scroll to position [128, 0]
click at [1226, 430] on img at bounding box center [1211, 371] width 206 height 366
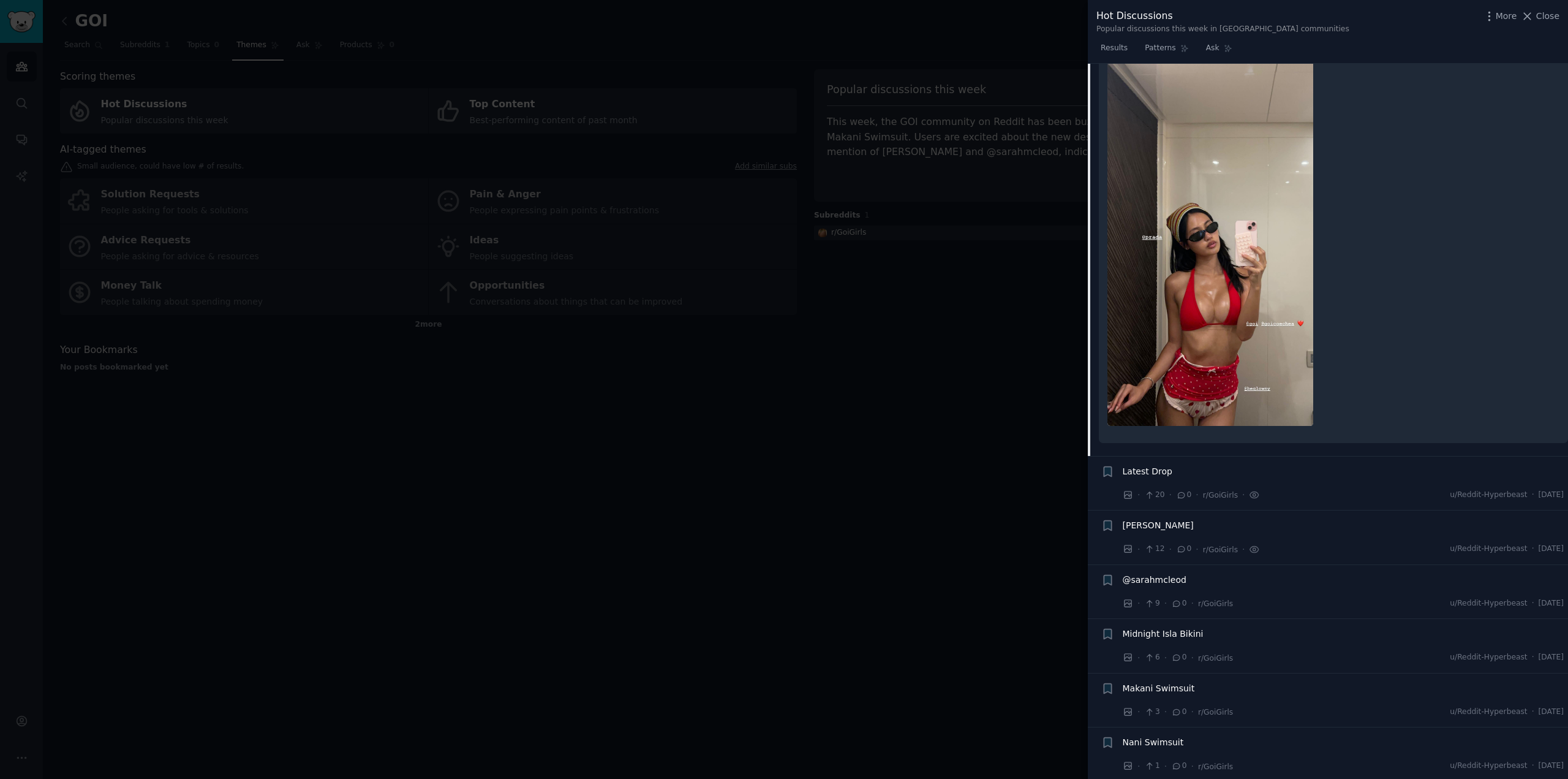
scroll to position [255, 0]
click at [1163, 736] on span "Nani Swimsuit" at bounding box center [1153, 742] width 61 height 13
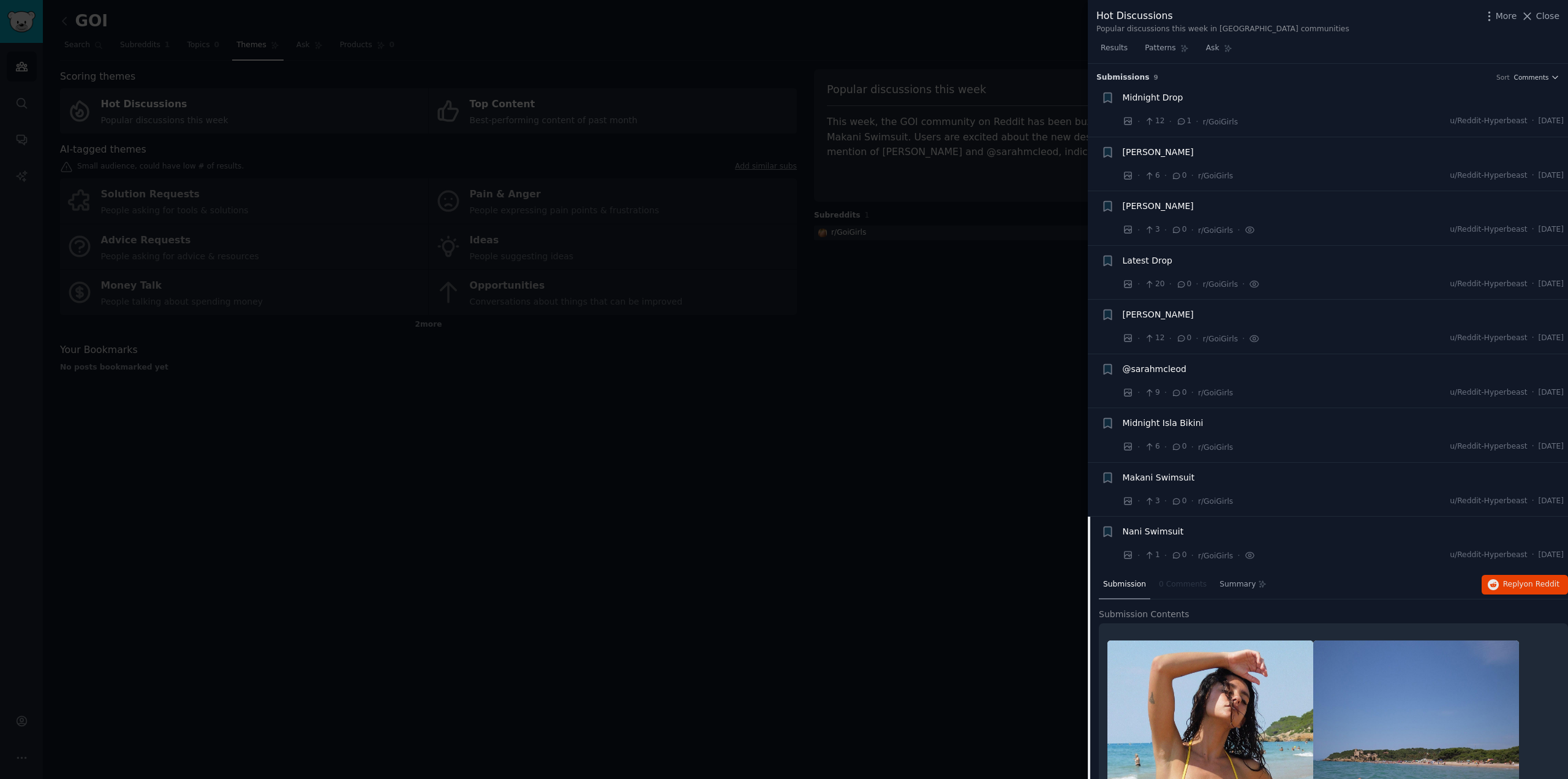
click at [948, 449] on div at bounding box center [784, 390] width 1568 height 779
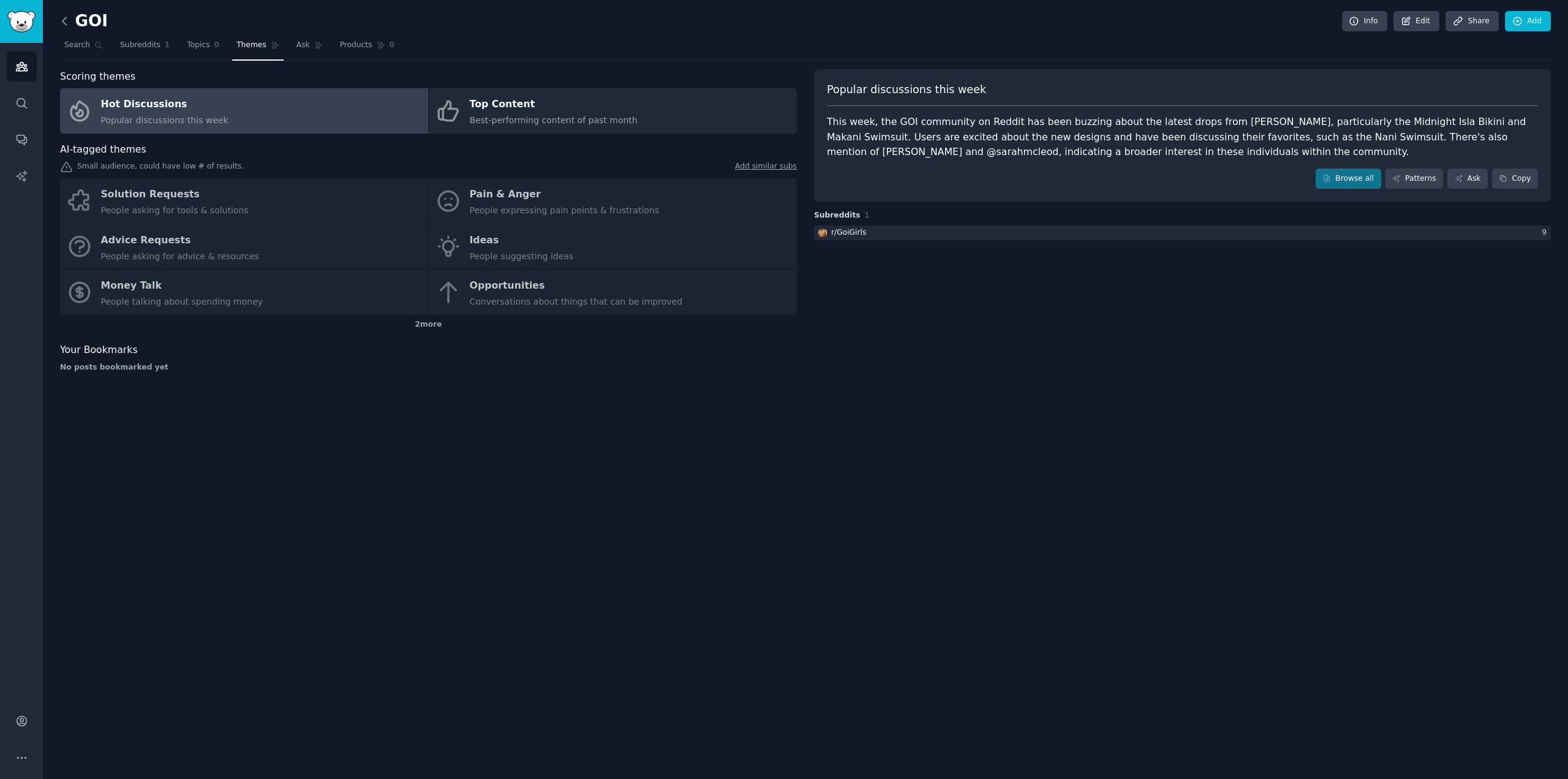
click at [70, 21] on icon at bounding box center [64, 21] width 13 height 13
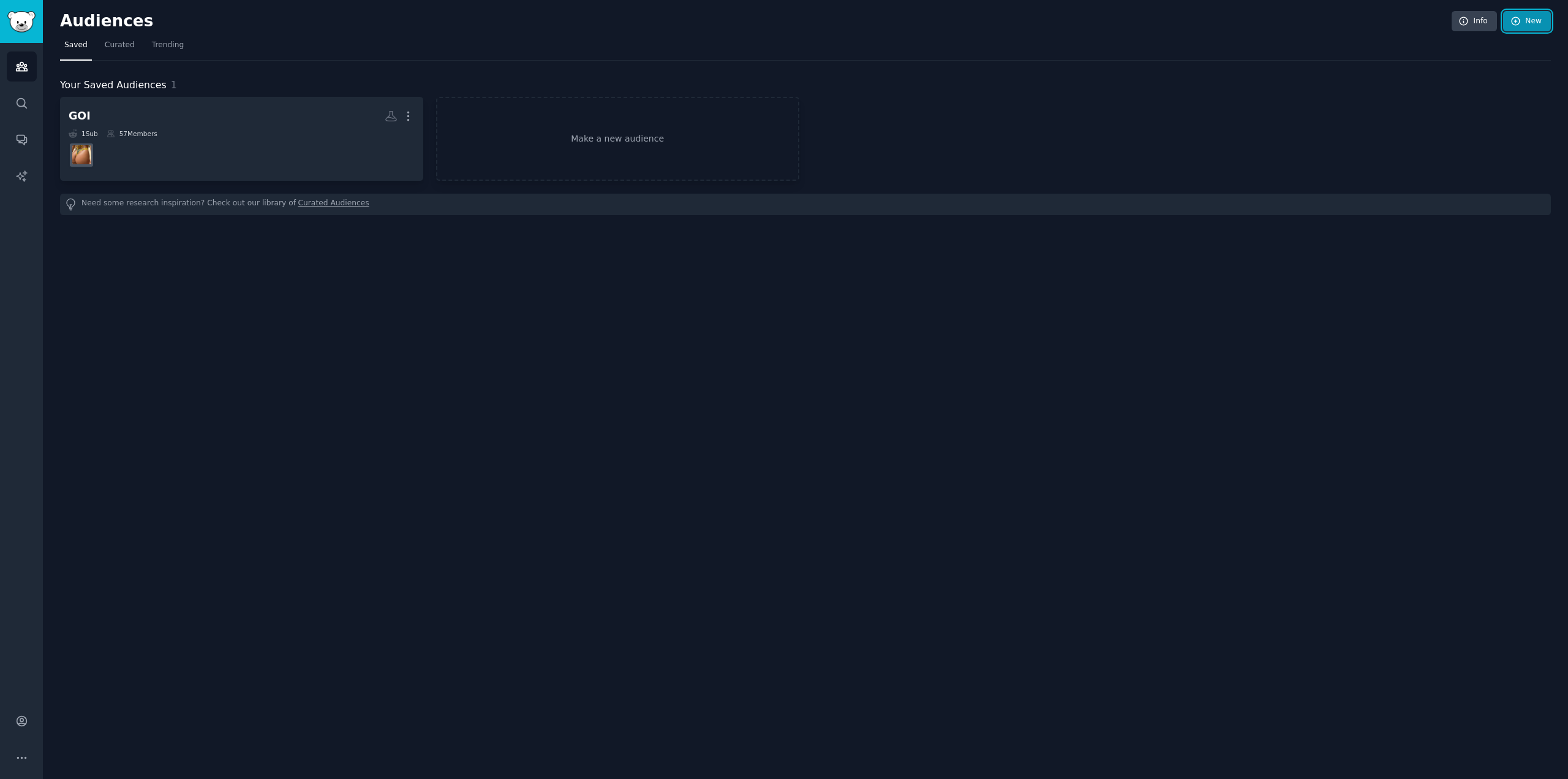
click at [1530, 18] on link "New" at bounding box center [1527, 21] width 48 height 21
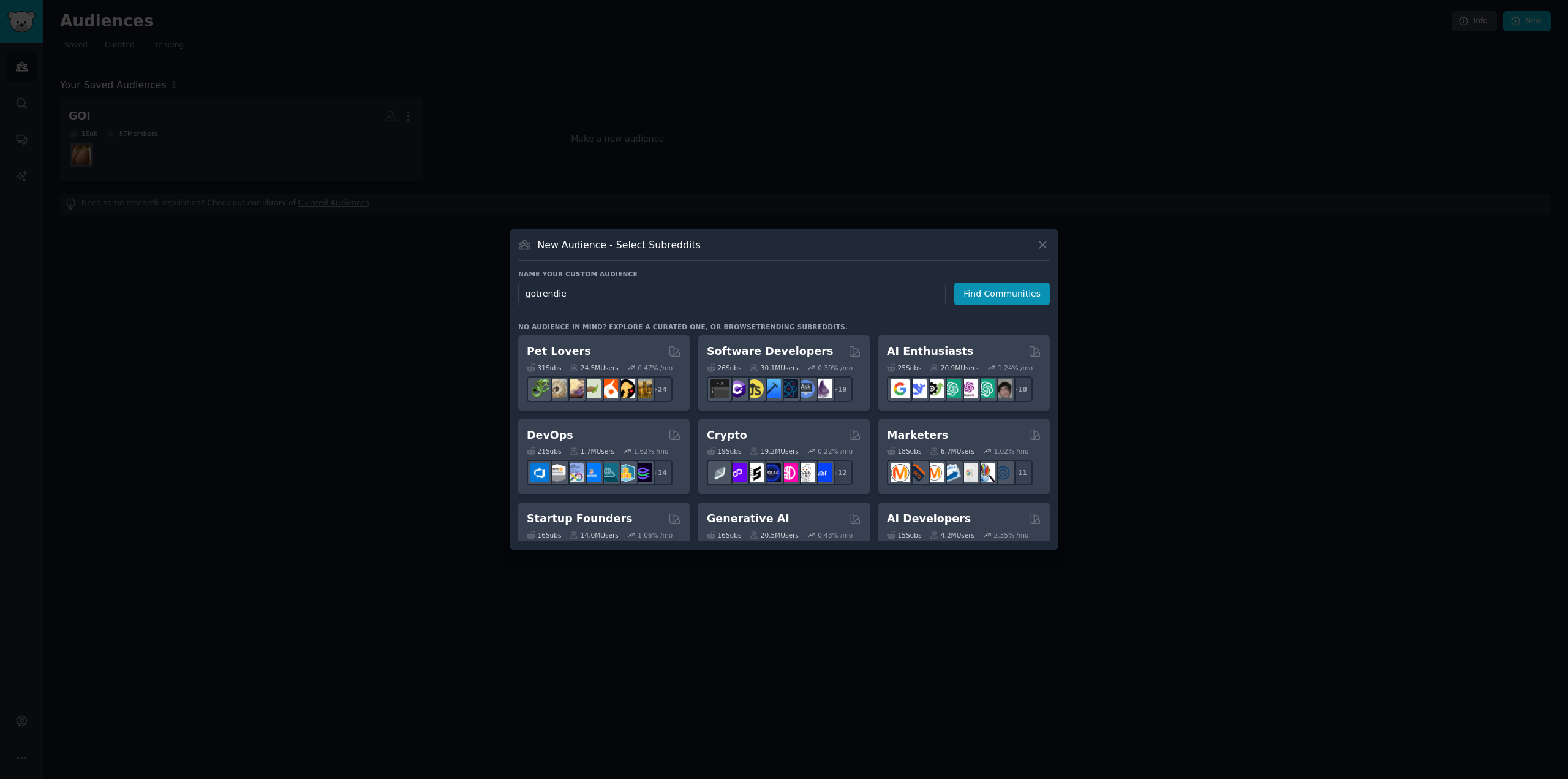
type input "gotrendier"
click button "Find Communities" at bounding box center [1002, 294] width 96 height 23
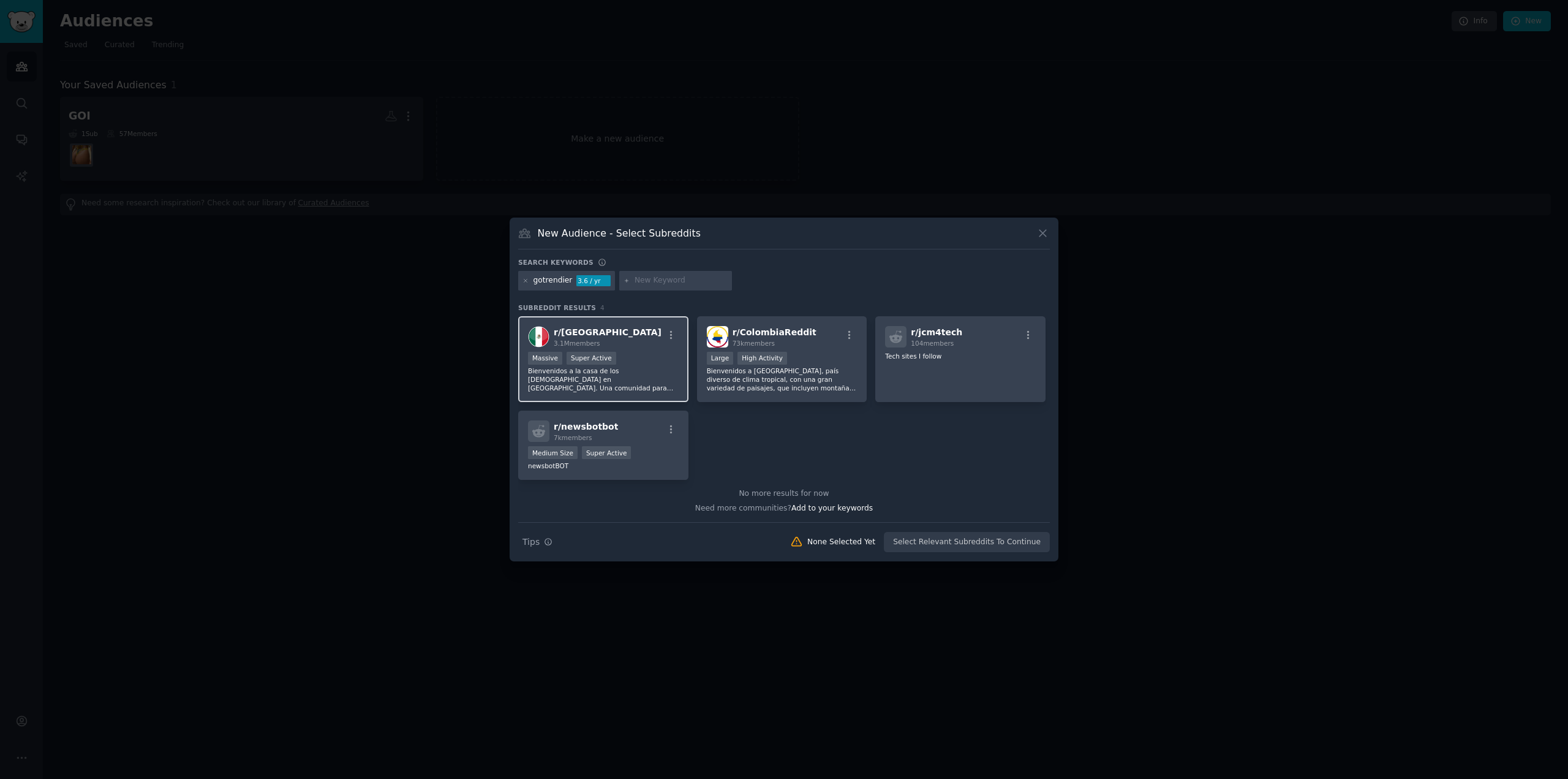
click at [642, 381] on p "Bienvenidos a la casa de los [DEMOGRAPHIC_DATA] en [GEOGRAPHIC_DATA]. Una comun…" at bounding box center [603, 380] width 151 height 26
click at [1000, 539] on button "Create Audience" at bounding box center [1010, 542] width 81 height 21
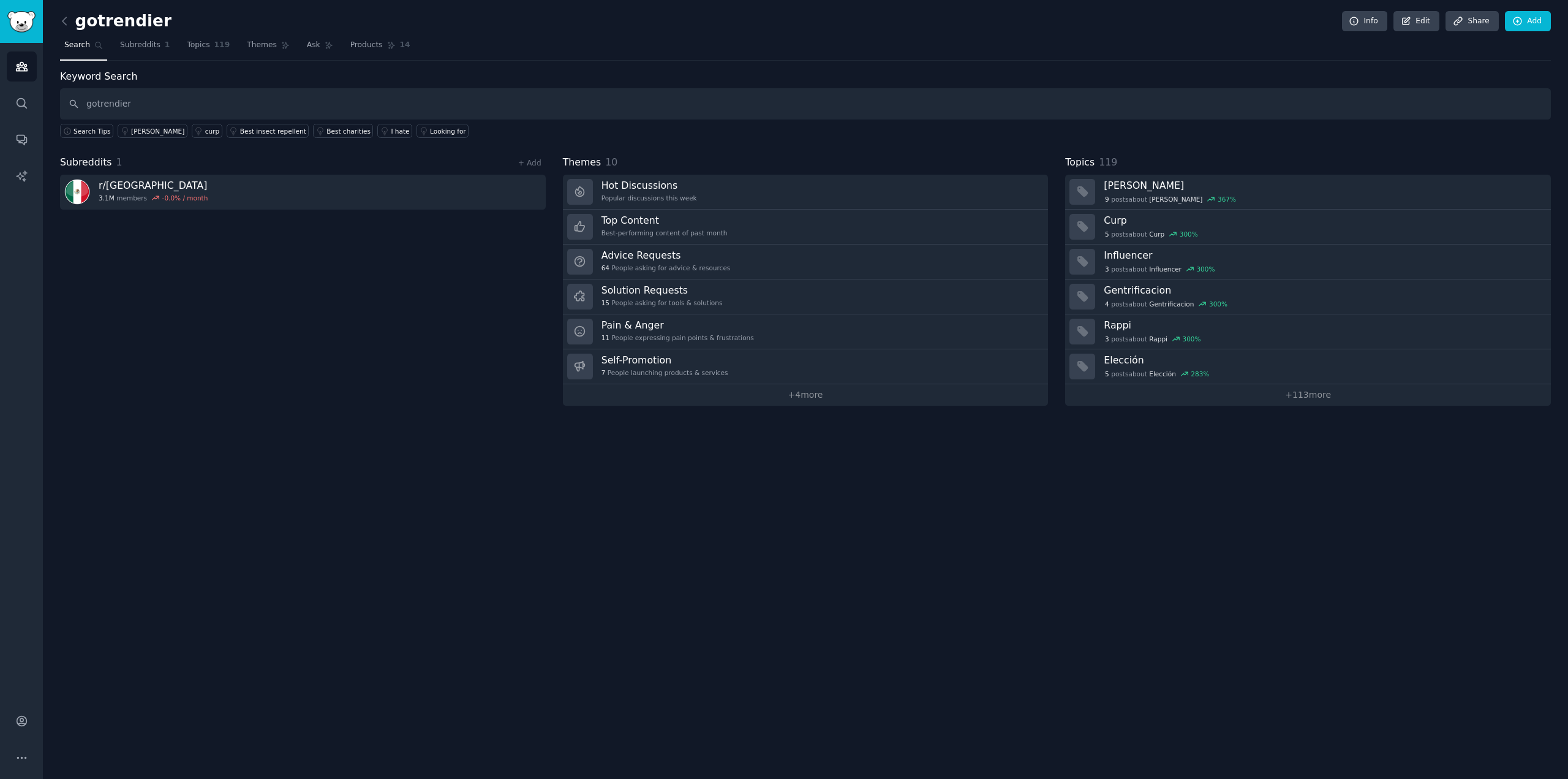
type input "gotrendier"
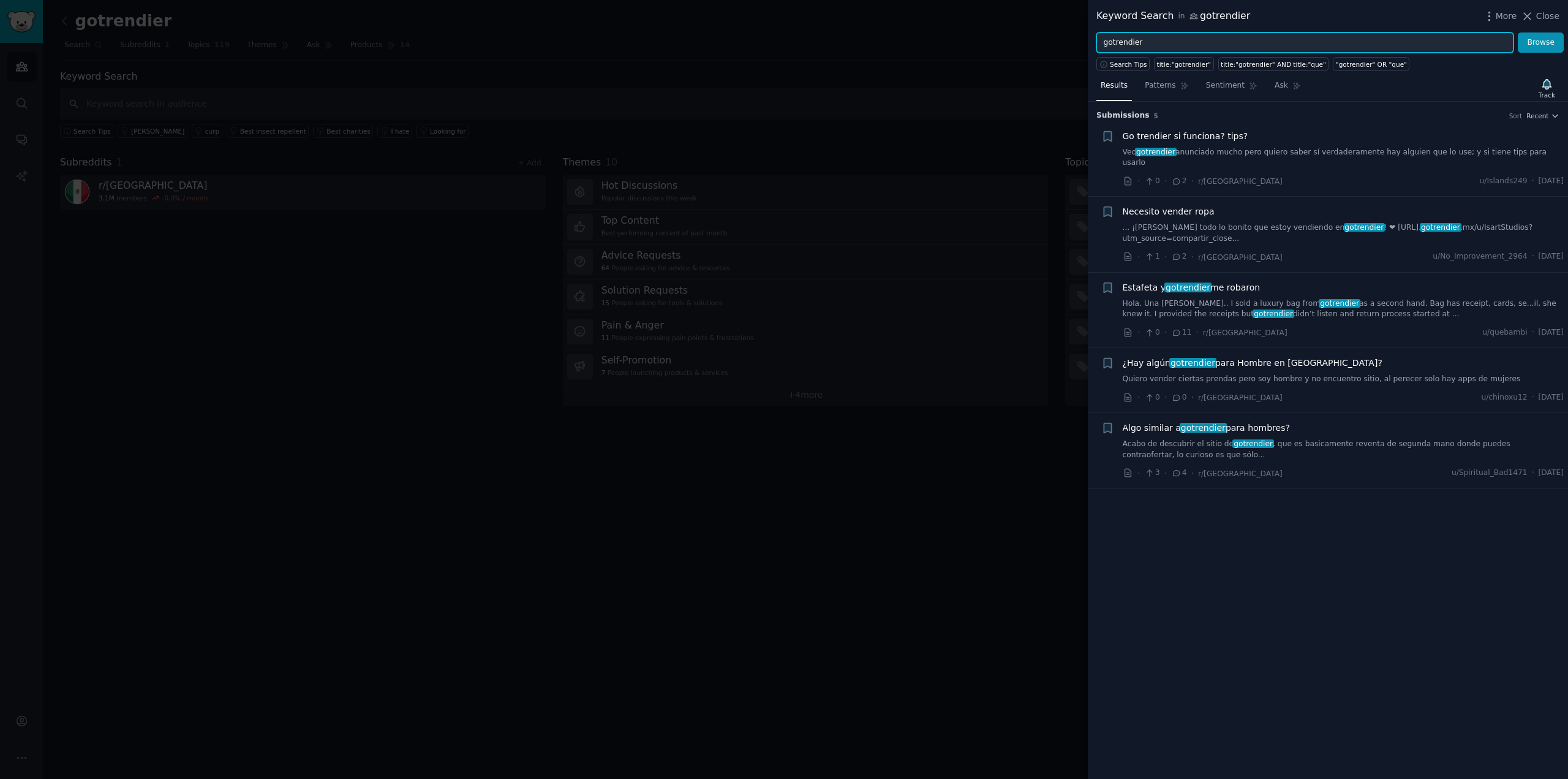
drag, startPoint x: 1187, startPoint y: 34, endPoint x: 1021, endPoint y: 18, distance: 166.8
click at [1022, 18] on div "Keyword Search in gotrendier More Close gotrendier Browse Search Tips title:"go…" at bounding box center [784, 390] width 1568 height 779
click at [777, 476] on div at bounding box center [784, 390] width 1568 height 779
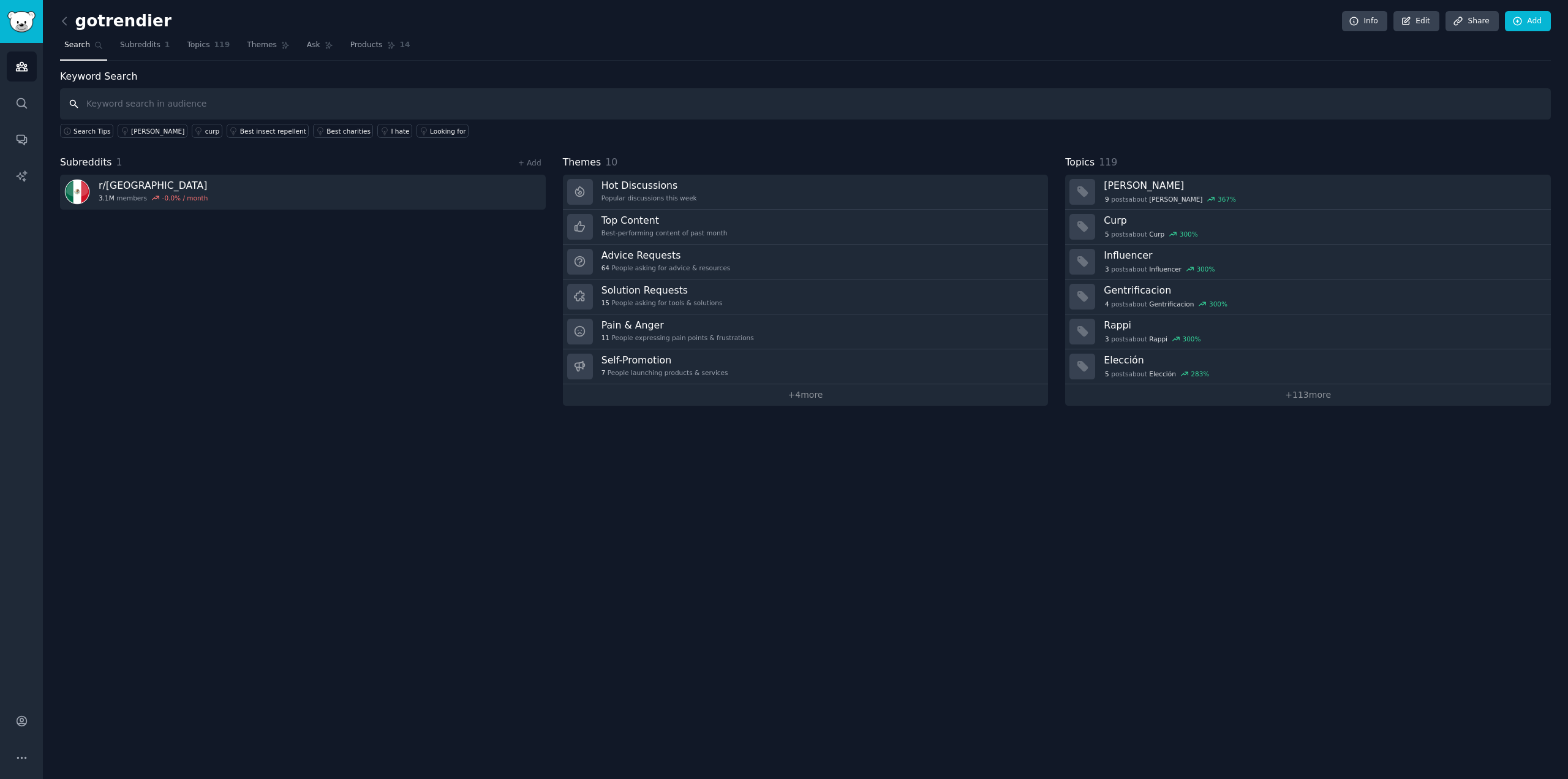
click at [133, 103] on input "text" at bounding box center [805, 103] width 1491 height 31
type input "ropa americana"
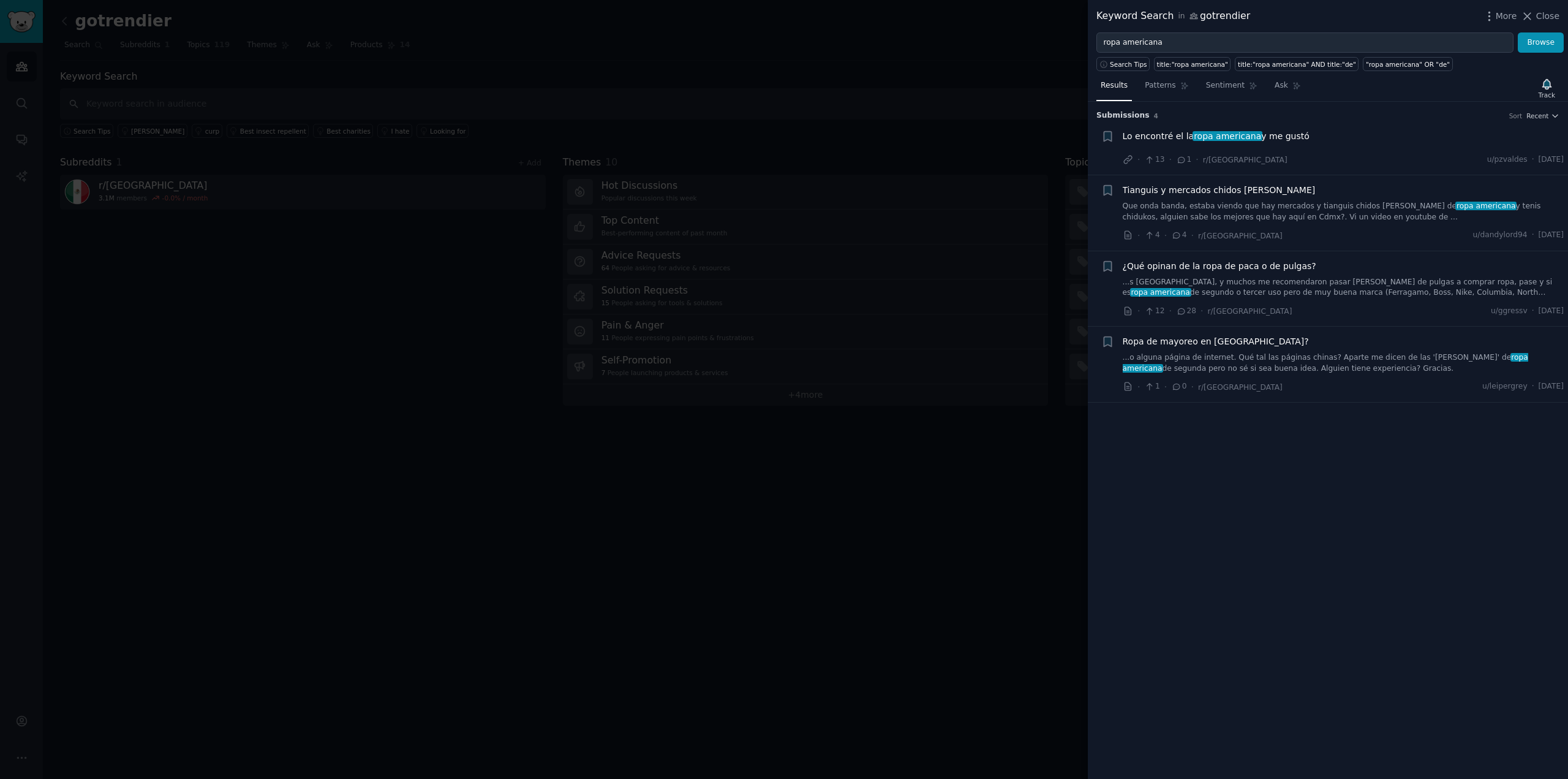
click at [808, 551] on div at bounding box center [784, 390] width 1568 height 779
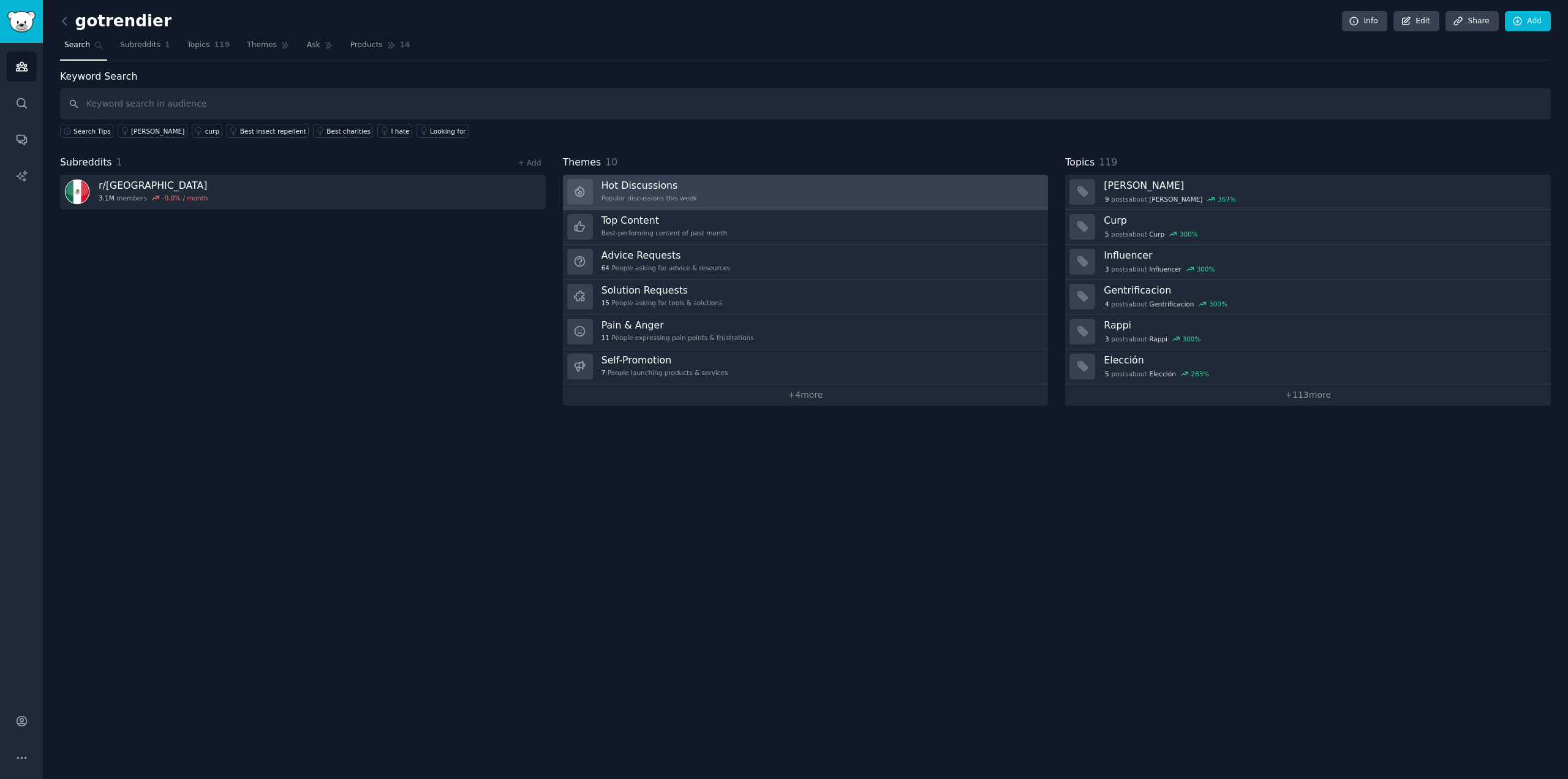
click at [674, 190] on div "Hot Discussions Popular discussions this week" at bounding box center [650, 192] width 96 height 26
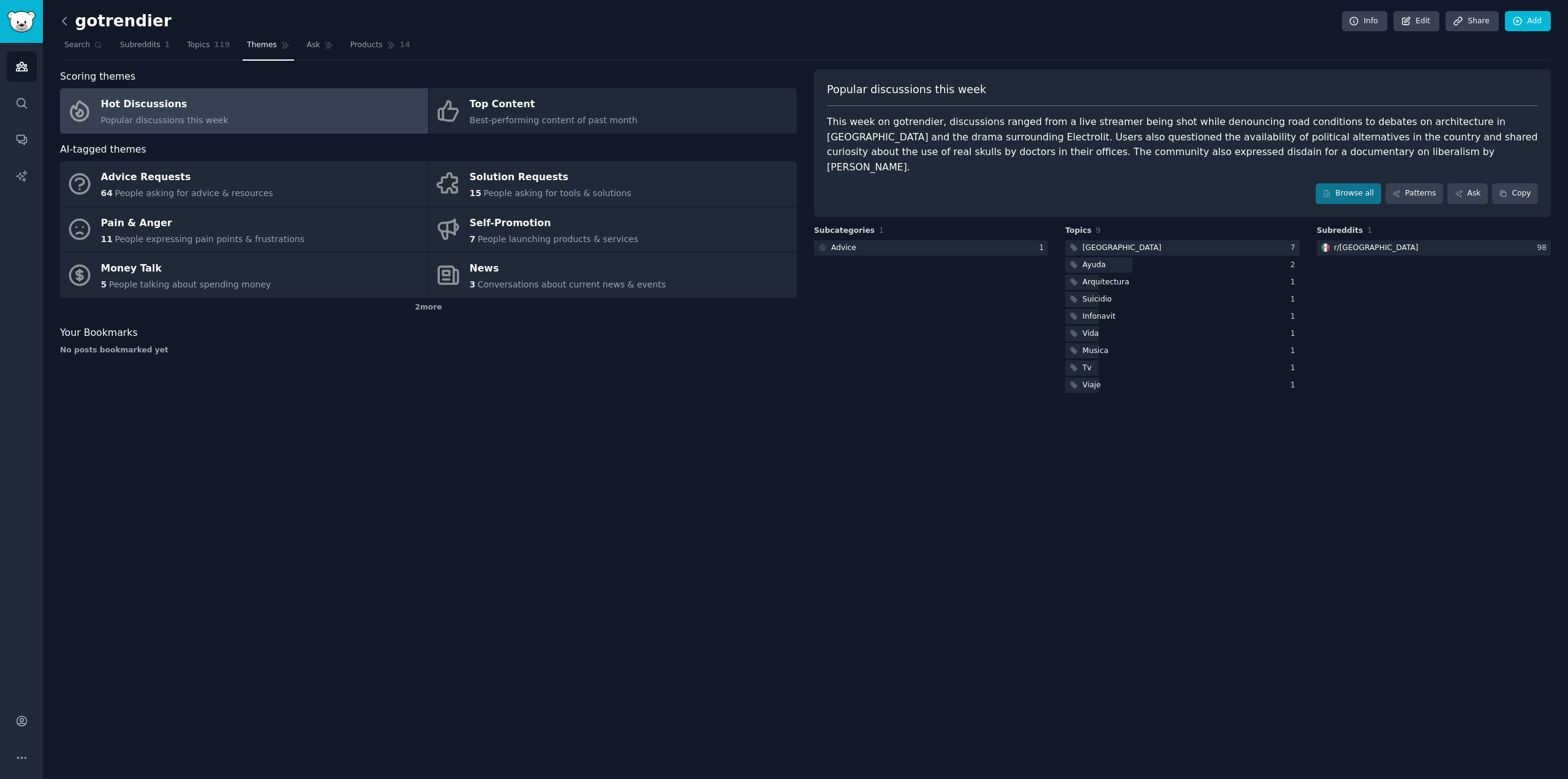
click at [64, 15] on icon at bounding box center [64, 21] width 13 height 13
